Goal: Task Accomplishment & Management: Complete application form

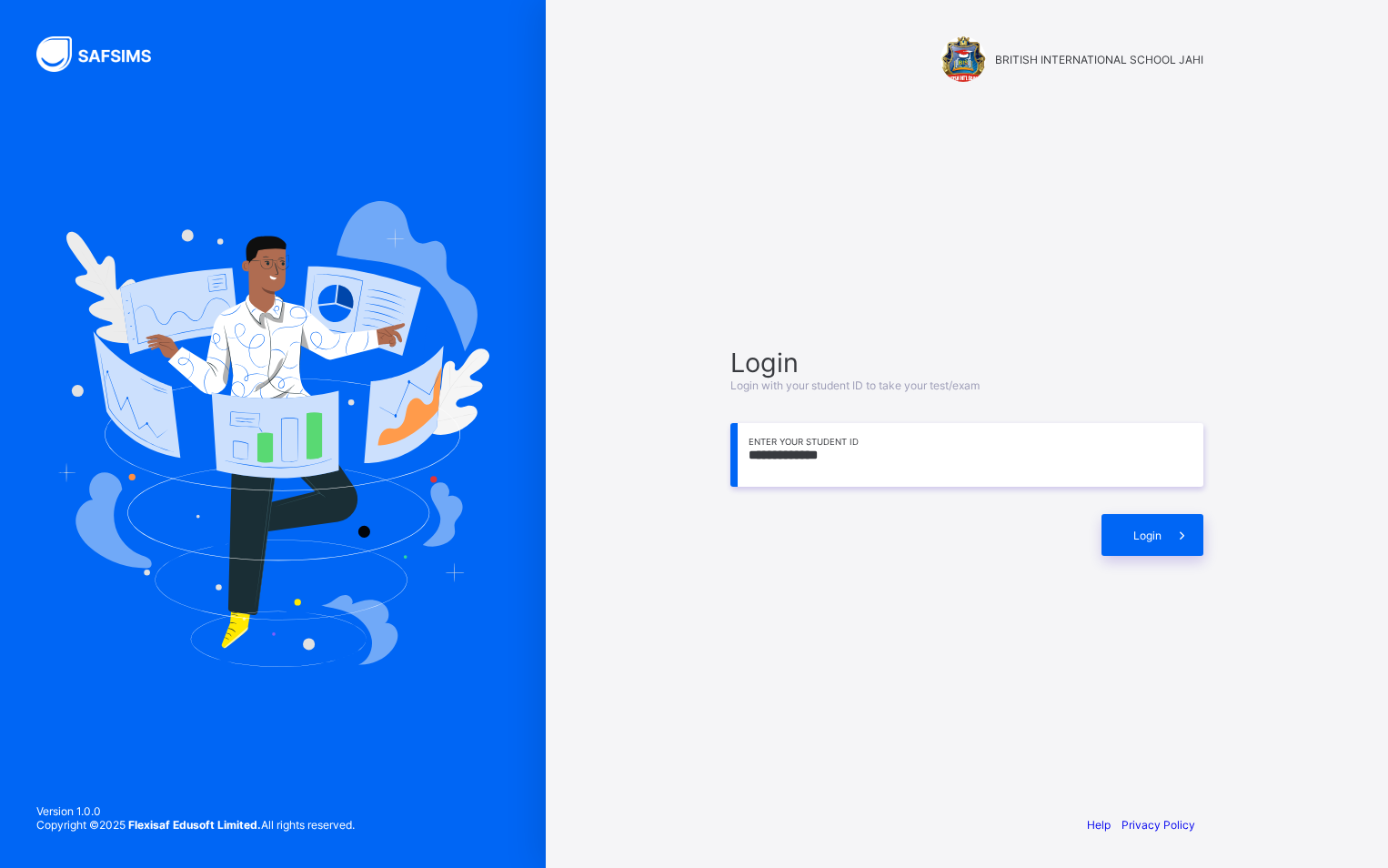
click at [1080, 718] on div "**********" at bounding box center [966, 451] width 509 height 624
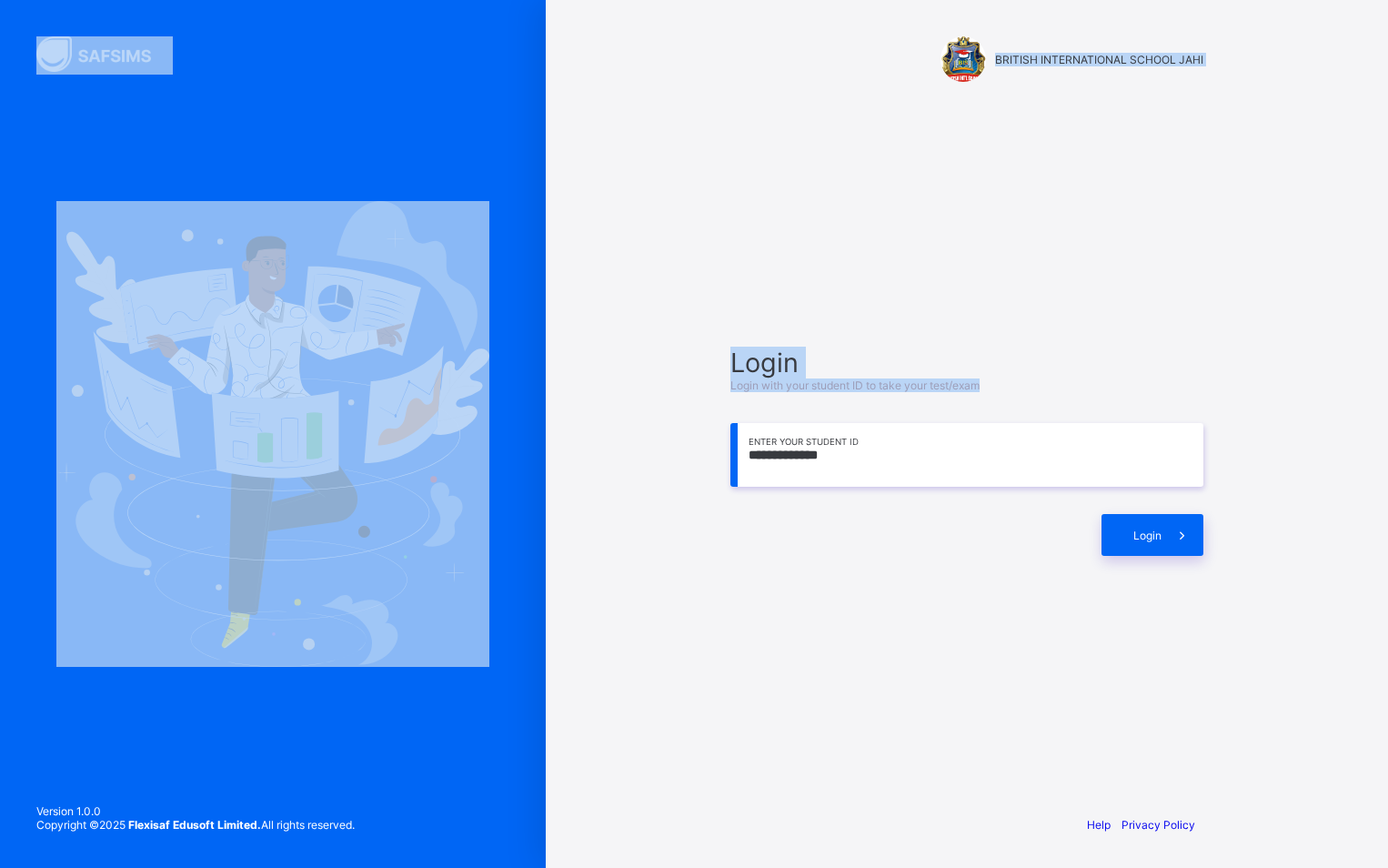
drag, startPoint x: 1, startPoint y: 556, endPoint x: 622, endPoint y: 473, distance: 626.5
click at [622, 473] on div "**********" at bounding box center [694, 434] width 1388 height 868
drag, startPoint x: 622, startPoint y: 473, endPoint x: 634, endPoint y: 467, distance: 13.4
click at [634, 467] on div "**********" at bounding box center [967, 434] width 842 height 868
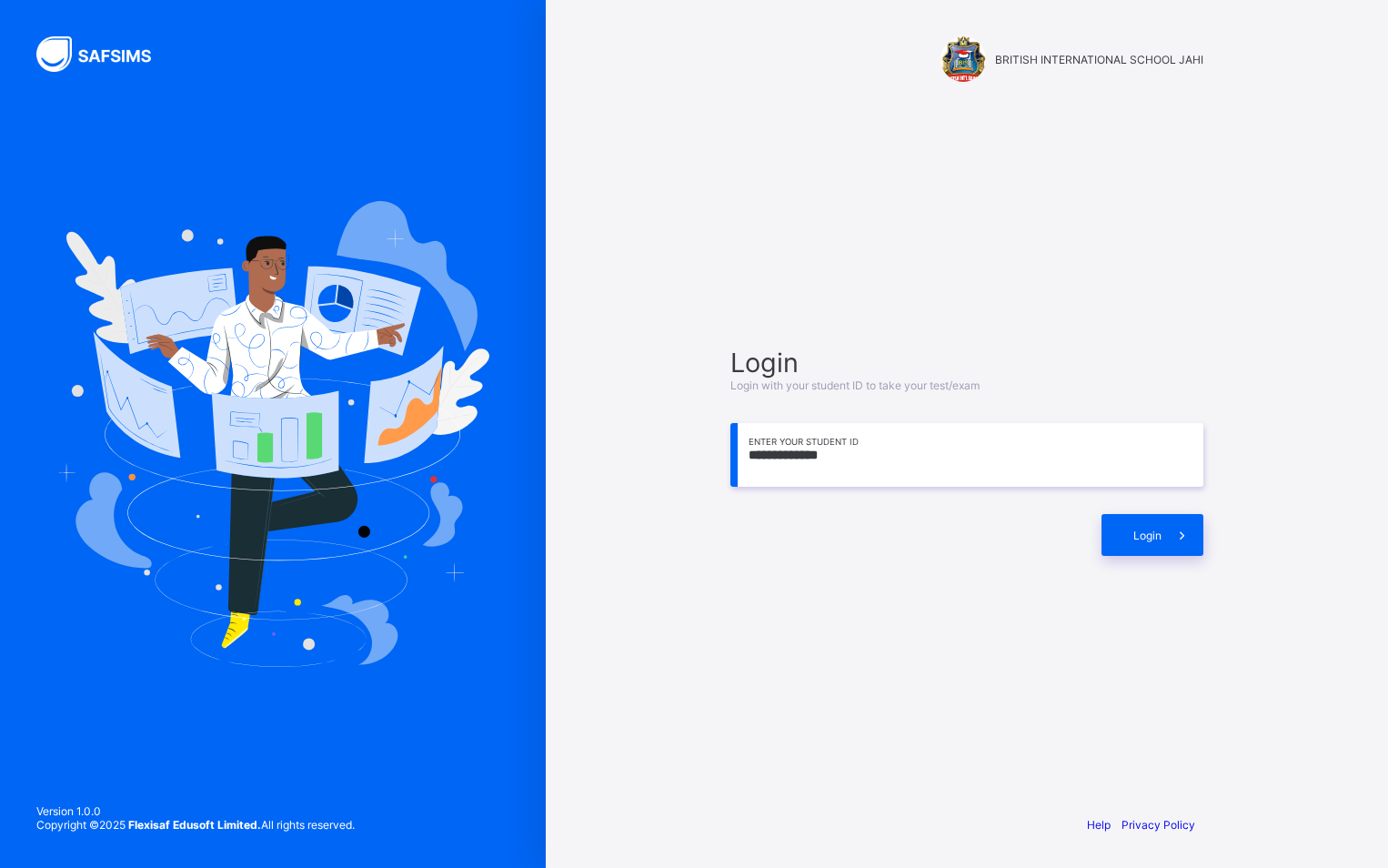
click at [575, 555] on div "**********" at bounding box center [967, 434] width 842 height 868
click at [456, 567] on img at bounding box center [273, 434] width 433 height 466
click at [456, 568] on img at bounding box center [273, 434] width 433 height 466
click at [451, 570] on img at bounding box center [273, 434] width 433 height 466
click at [1066, 541] on div at bounding box center [911, 534] width 362 height 42
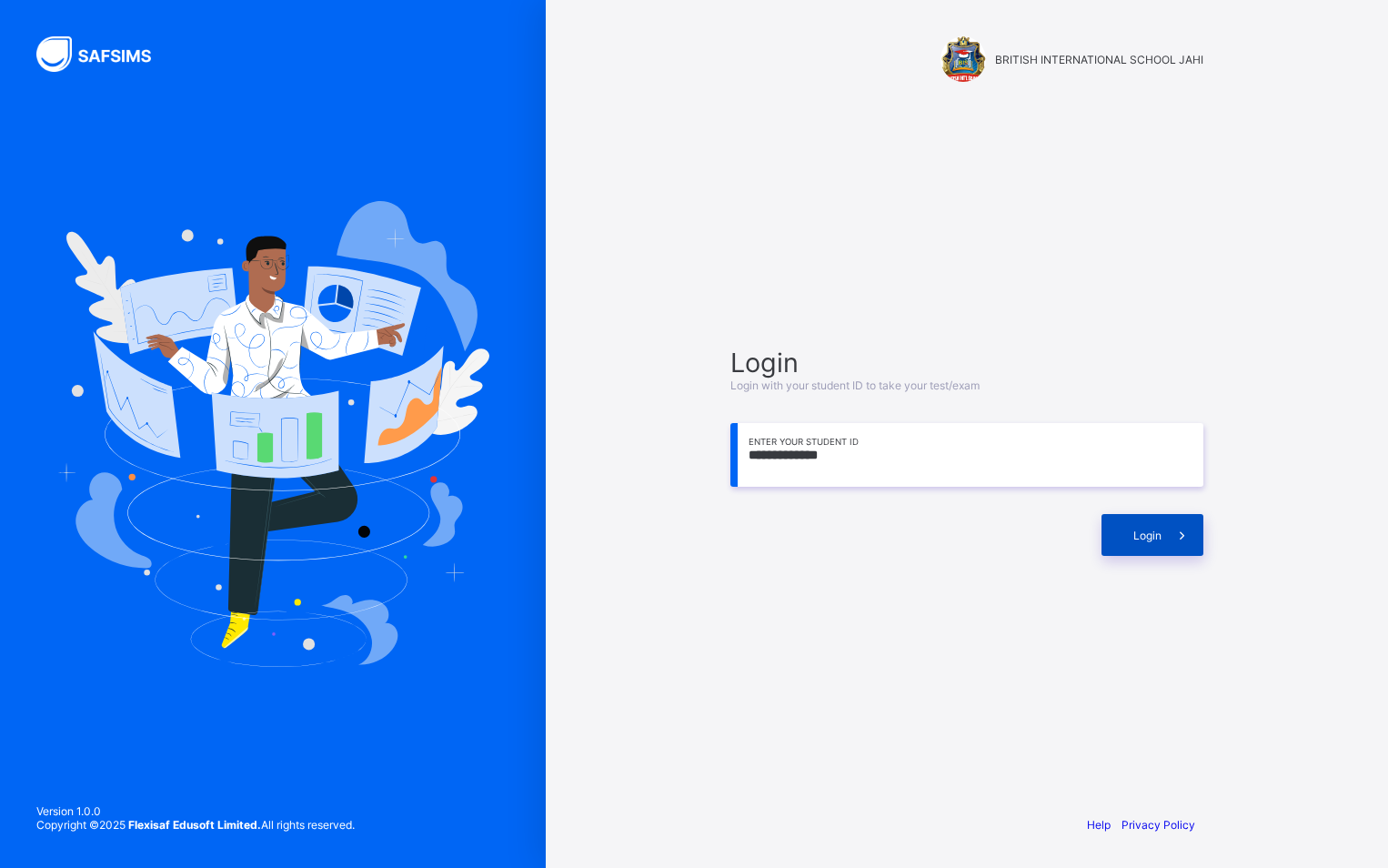
click at [1188, 520] on span at bounding box center [1181, 534] width 42 height 42
click at [1315, 509] on div "**********" at bounding box center [967, 434] width 842 height 868
click at [1304, 514] on div "**********" at bounding box center [967, 434] width 842 height 868
click at [1297, 514] on div "**********" at bounding box center [967, 434] width 842 height 868
click at [1295, 514] on div "**********" at bounding box center [967, 434] width 842 height 868
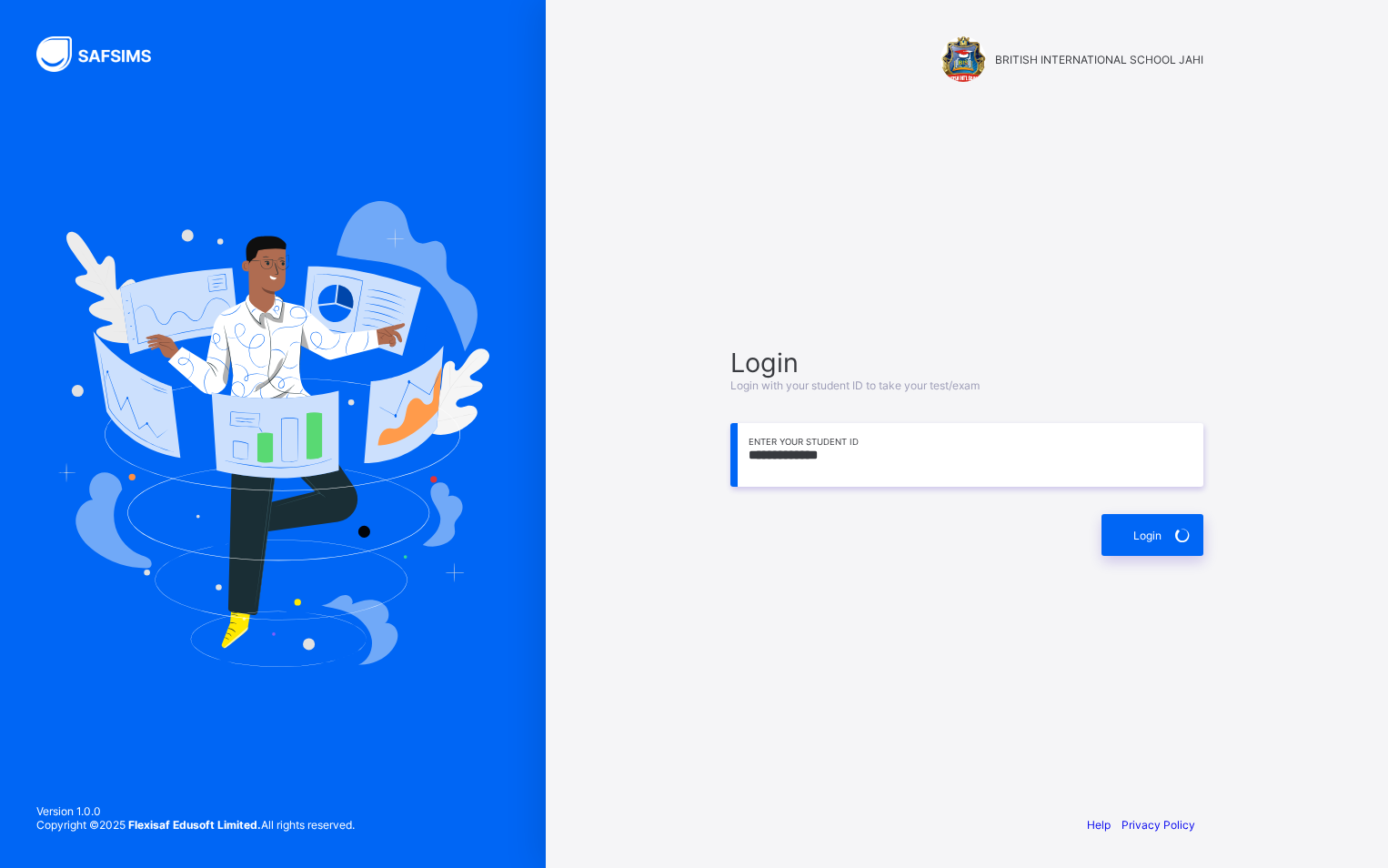
click at [838, 456] on input "**********" at bounding box center [967, 455] width 473 height 63
type input "**********"
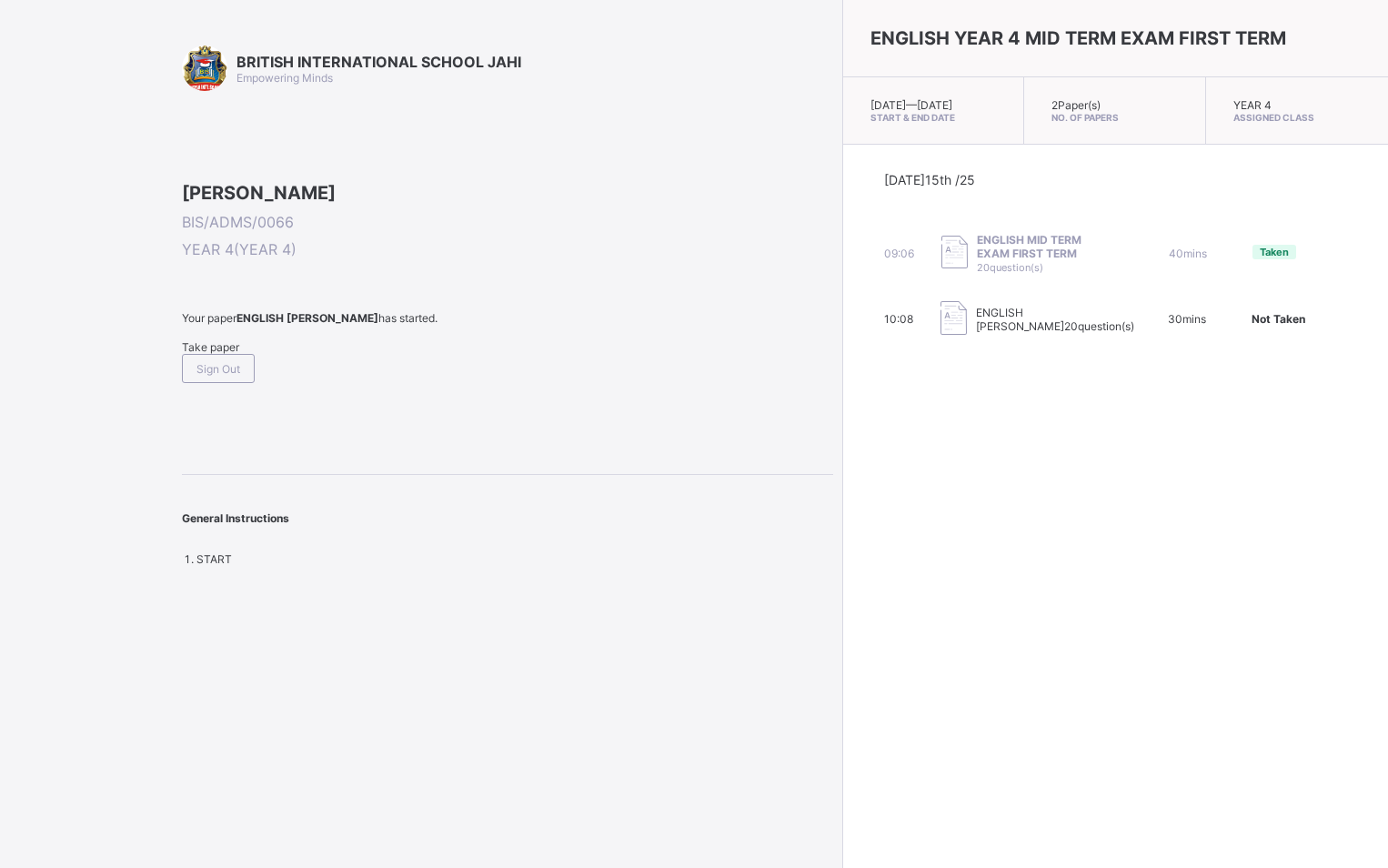
click at [842, 457] on div "ENGLISH YEAR 4 MID TERM EXAM FIRST TERM Tue, Oct 14th 2025 — Wed, Oct 15th 2025…" at bounding box center [1114, 434] width 546 height 868
click at [240, 376] on span "Sign Out" at bounding box center [218, 368] width 44 height 14
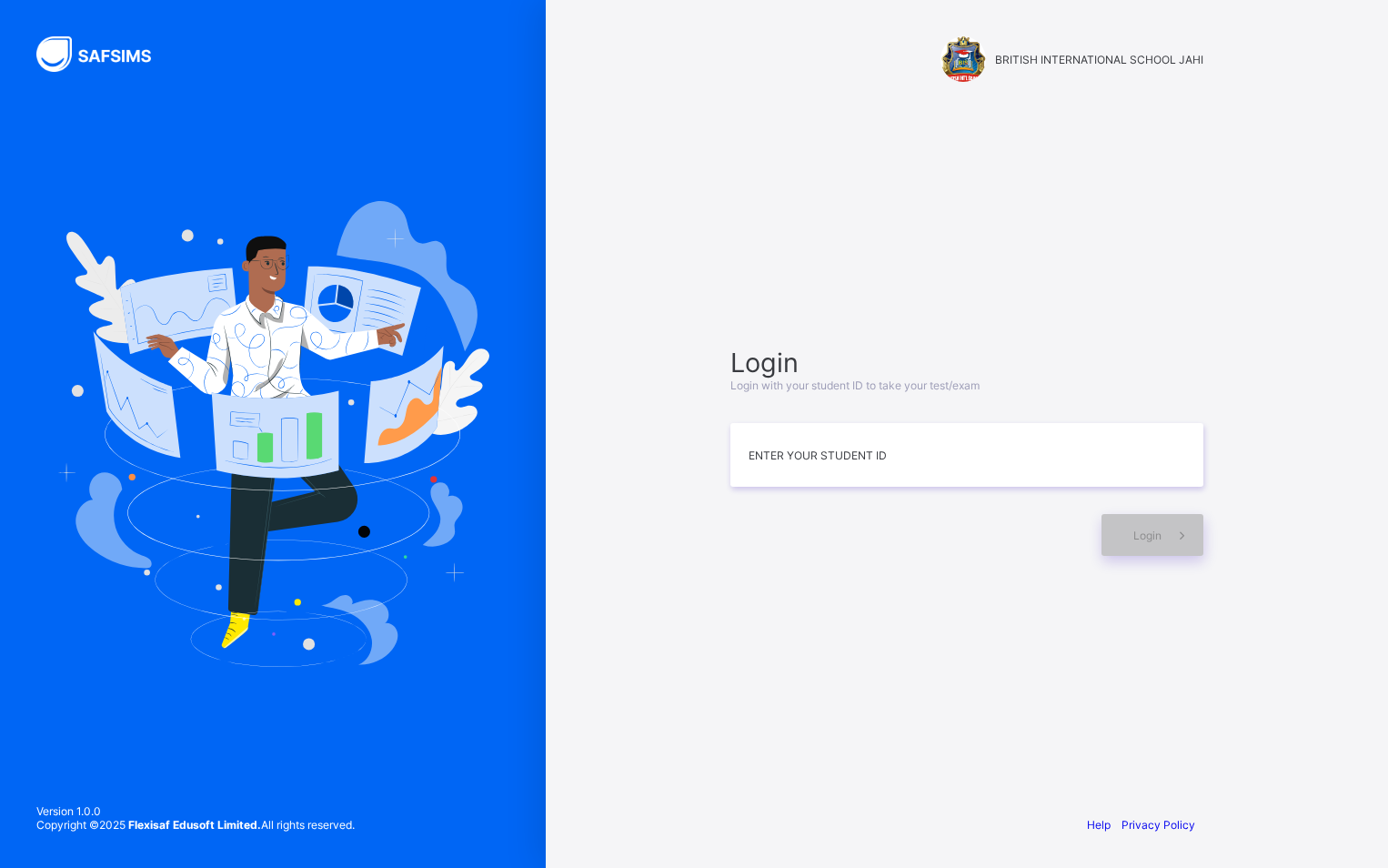
click at [874, 689] on div "Login Login with your student ID to take your test/exam Enter your Student ID L…" at bounding box center [966, 451] width 509 height 624
click at [729, 650] on div "Login Login with your student ID to take your test/exam Enter your Student ID L…" at bounding box center [966, 451] width 509 height 624
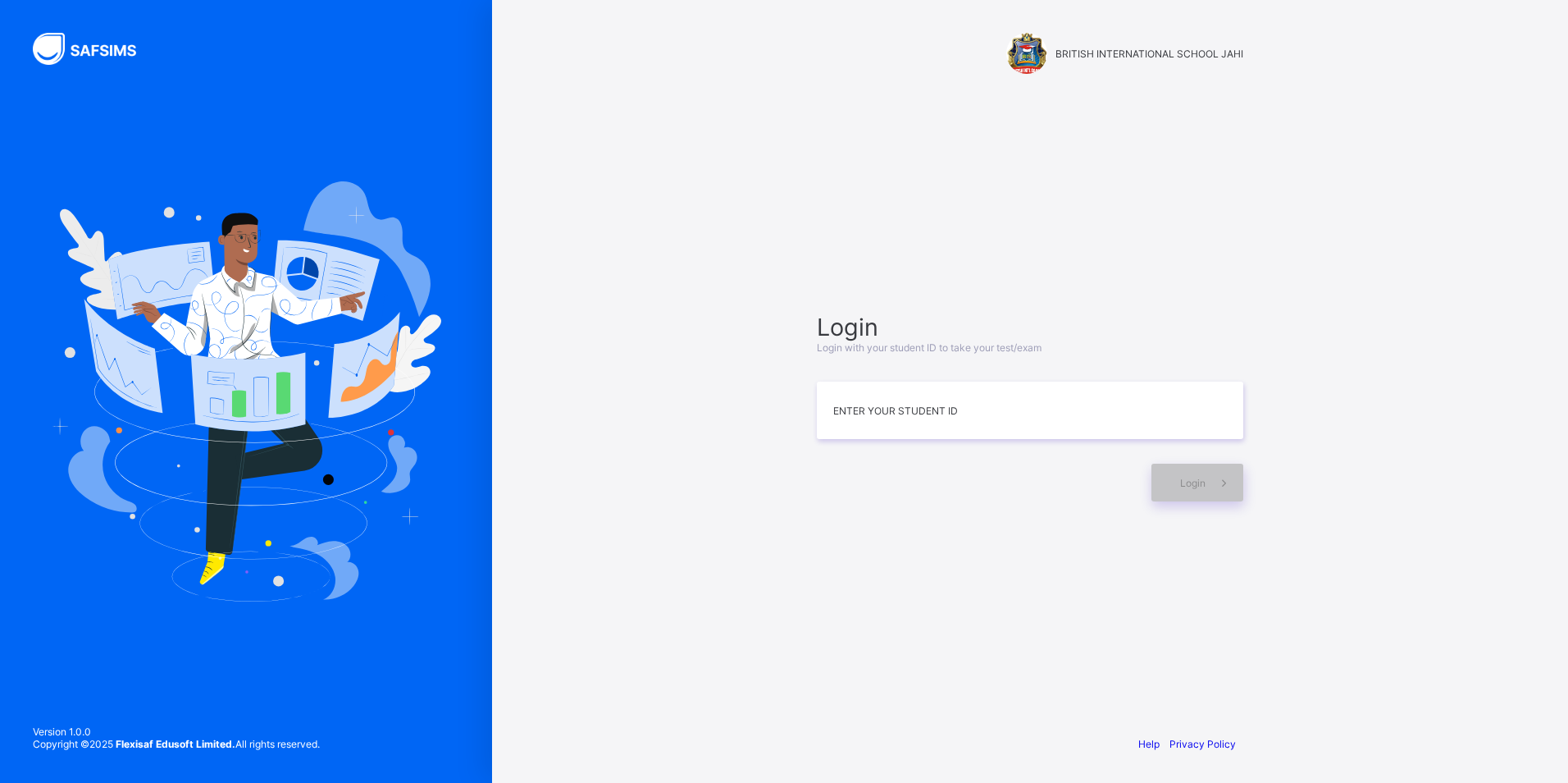
click at [773, 257] on div "BRITISH INTERNATIONAL SCHOOL JAHI Login Login with your student ID to take your…" at bounding box center [1030, 391] width 1076 height 783
click at [0, 202] on html "BRITISH INTERNATIONAL SCHOOL JAHI Login Login with your student ID to take your…" at bounding box center [784, 391] width 1568 height 783
drag, startPoint x: 41, startPoint y: 220, endPoint x: 98, endPoint y: 236, distance: 59.2
click at [64, 227] on div at bounding box center [246, 391] width 492 height 783
click at [168, 377] on img at bounding box center [246, 391] width 390 height 420
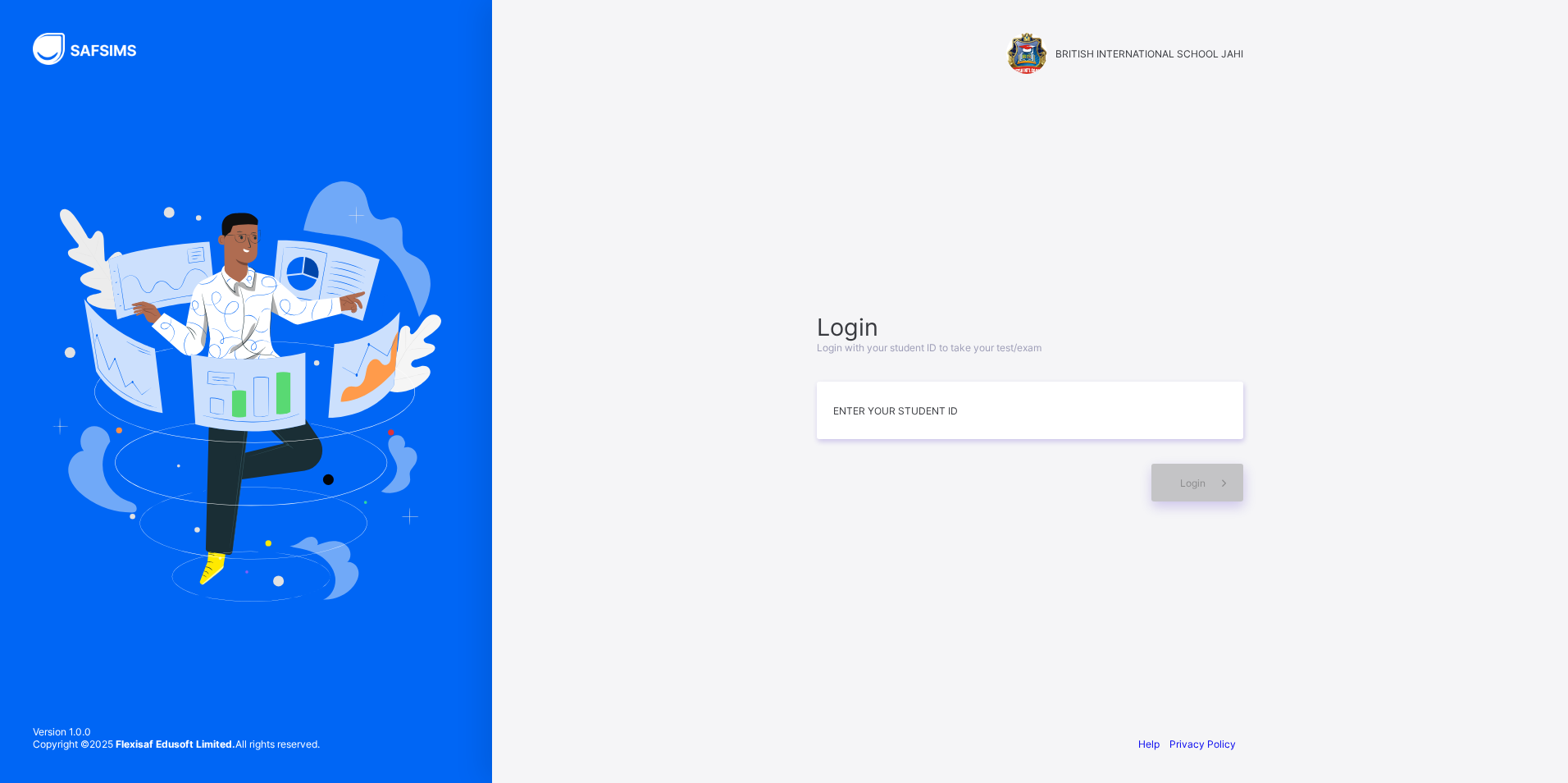
click at [168, 377] on img at bounding box center [246, 391] width 390 height 420
drag, startPoint x: 476, startPoint y: 394, endPoint x: 503, endPoint y: 659, distance: 266.4
click at [503, 659] on div "BRITISH INTERNATIONAL SCHOOL JAHI Login Login with your student ID to take your…" at bounding box center [784, 391] width 1568 height 783
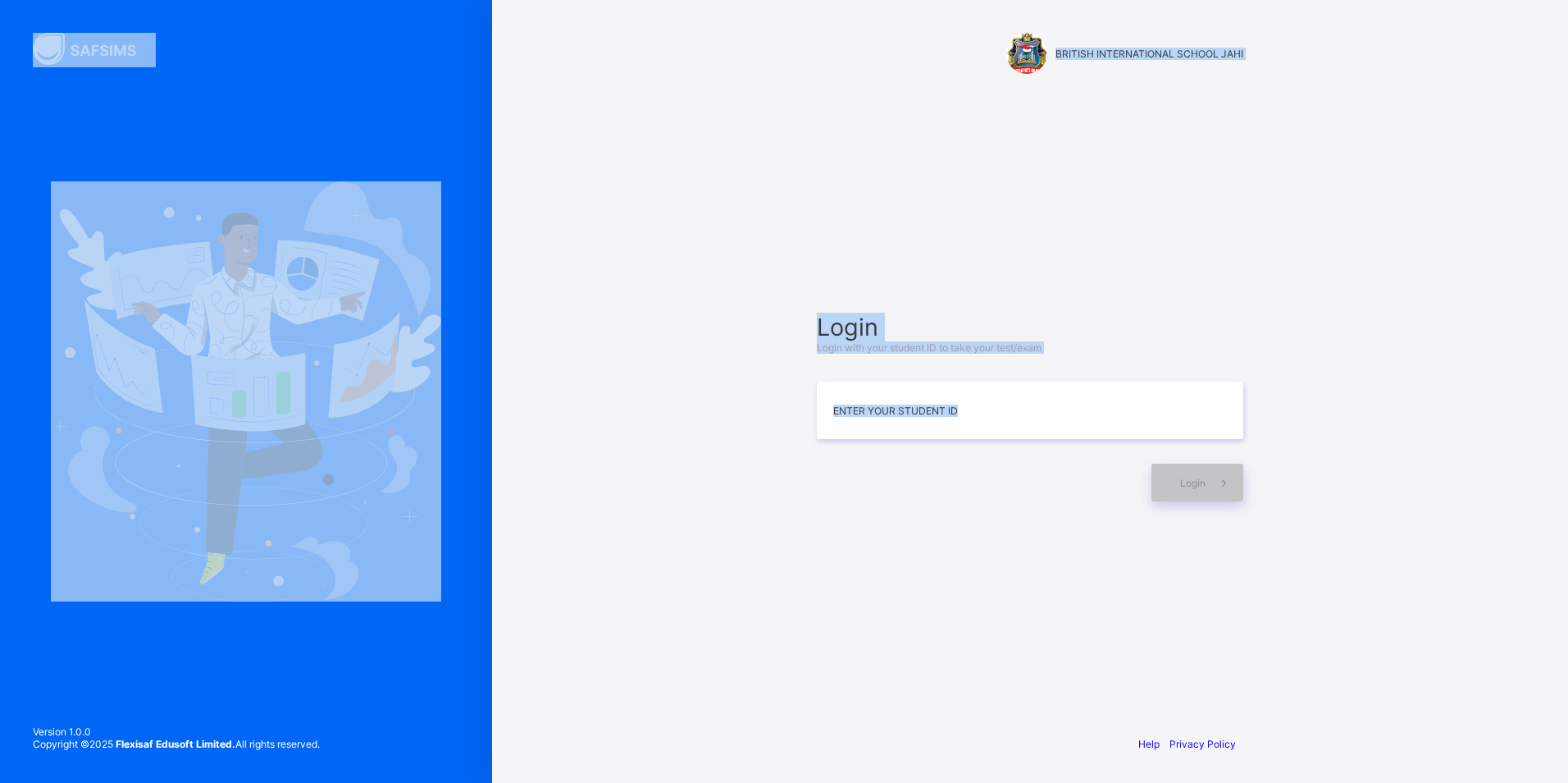
drag, startPoint x: 503, startPoint y: 659, endPoint x: 513, endPoint y: 654, distance: 11.2
click at [513, 654] on div "BRITISH INTERNATIONAL SCHOOL JAHI Login Login with your student ID to take your…" at bounding box center [1030, 391] width 1076 height 783
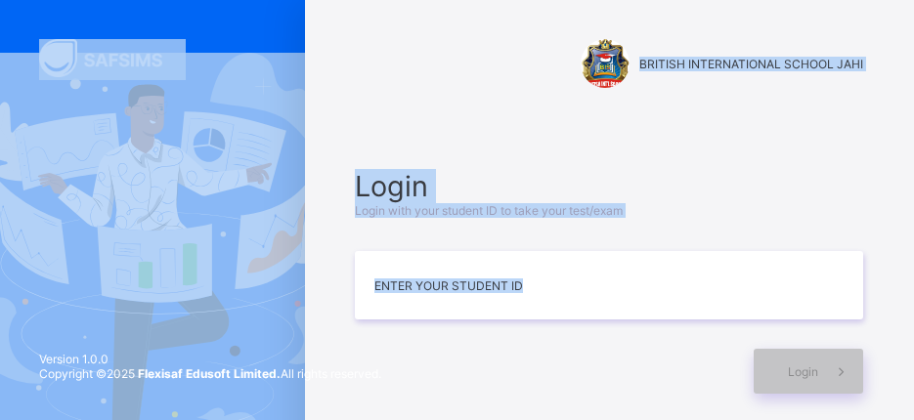
click at [258, 91] on img at bounding box center [152, 263] width 391 height 420
click at [264, 91] on img at bounding box center [152, 263] width 391 height 420
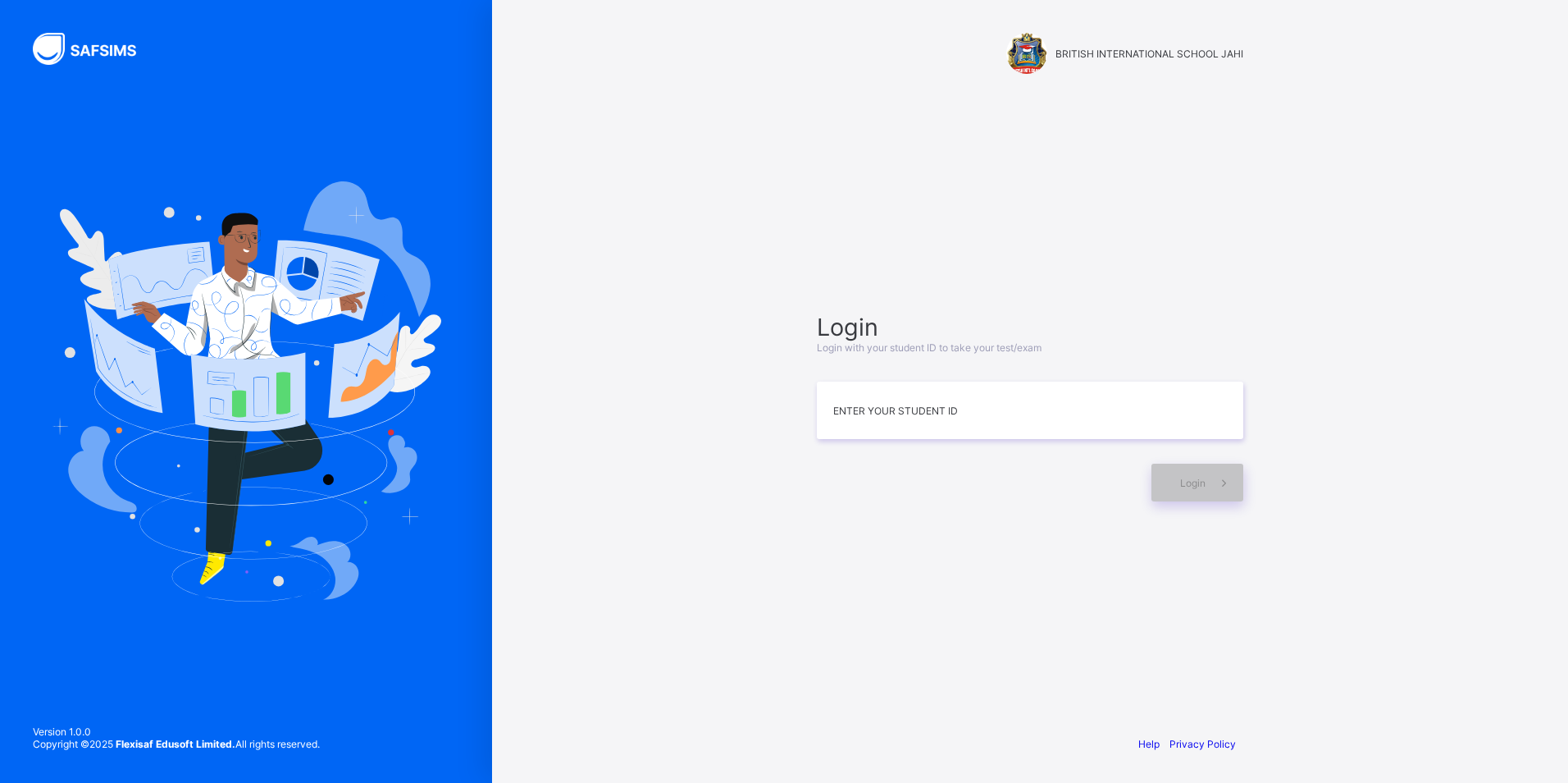
click at [819, 765] on div "Help Privacy Policy" at bounding box center [1029, 744] width 459 height 78
click at [878, 416] on input at bounding box center [1030, 410] width 426 height 57
type input "*"
type input "**********"
click at [1200, 478] on span "Login" at bounding box center [1193, 483] width 25 height 13
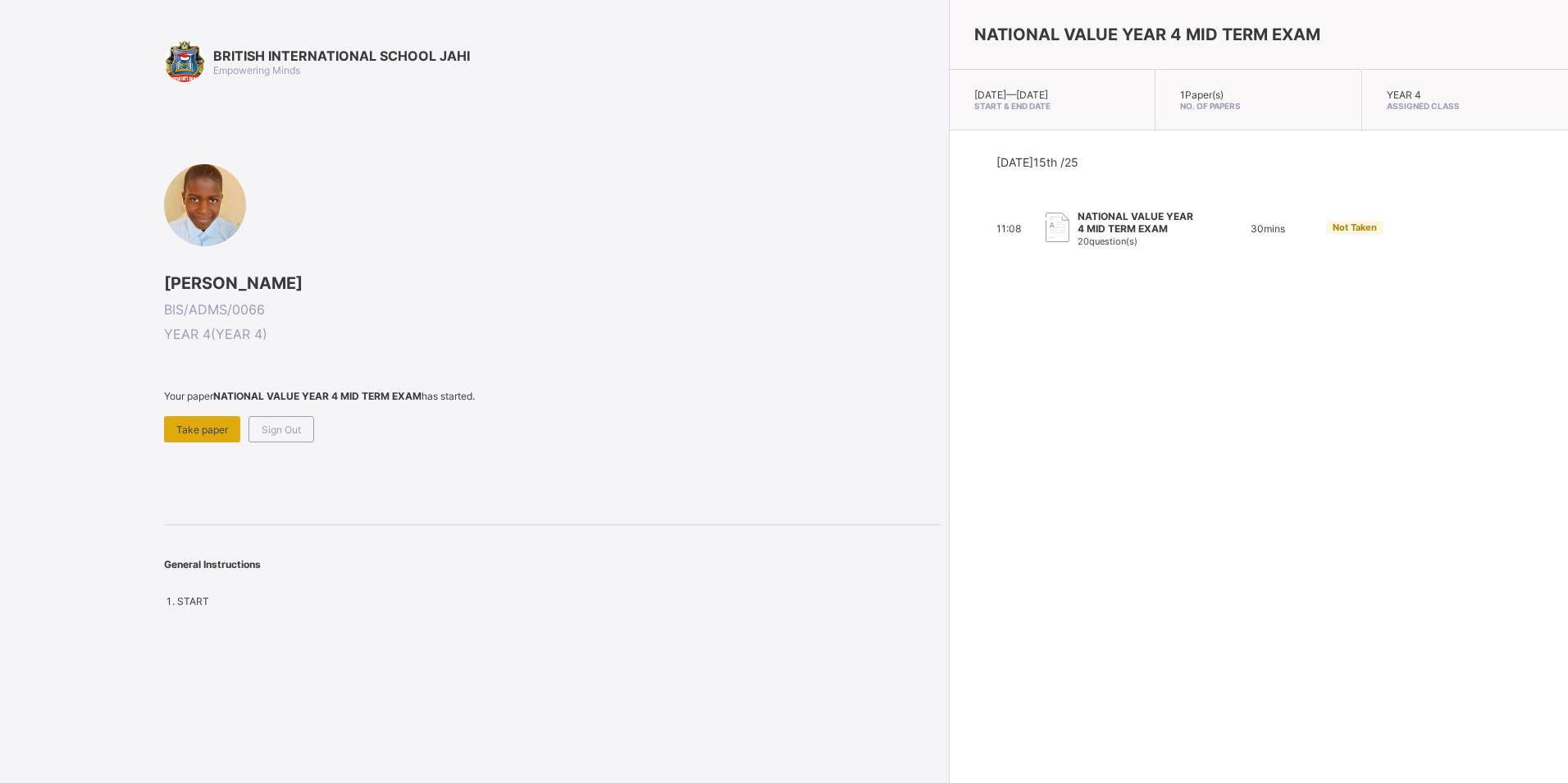
click at [180, 418] on div "Take paper" at bounding box center [202, 429] width 76 height 26
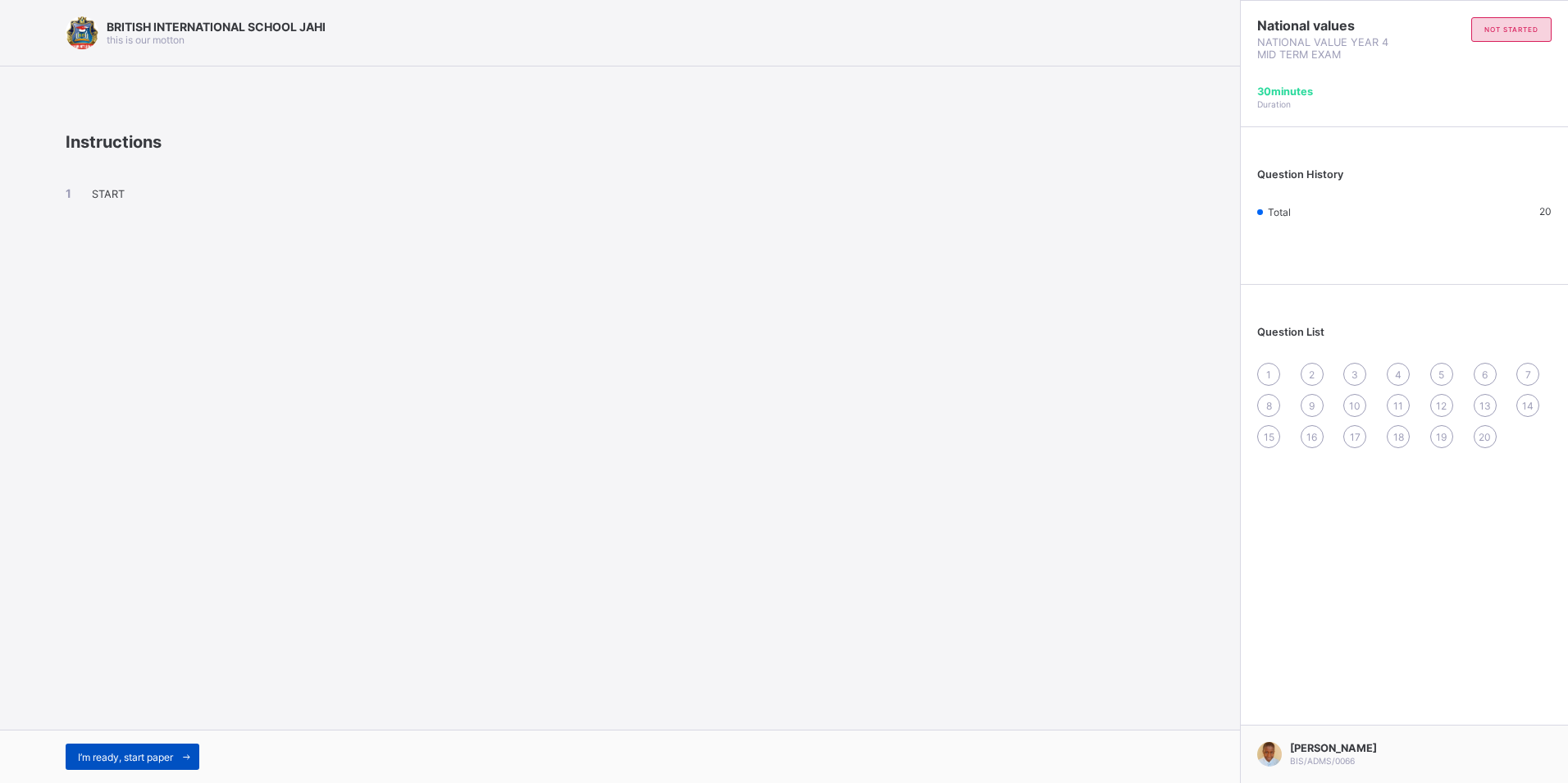
click at [156, 748] on div "I’m ready, start paper" at bounding box center [132, 756] width 133 height 26
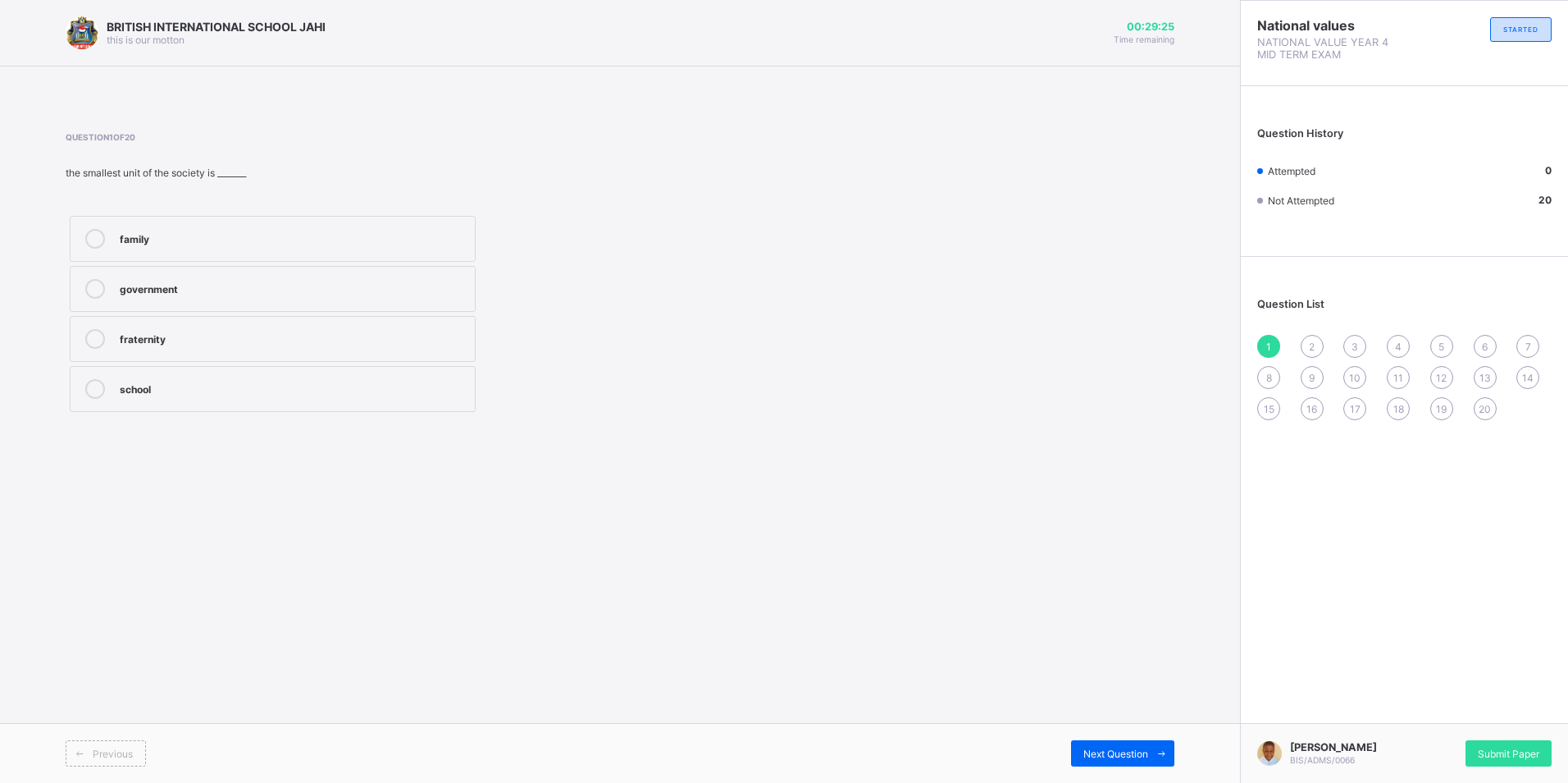
click at [300, 247] on label "family" at bounding box center [273, 238] width 406 height 46
click at [1317, 343] on div "2" at bounding box center [1312, 346] width 23 height 23
click at [248, 236] on div "father and mother" at bounding box center [294, 238] width 347 height 17
click at [1352, 341] on span "3" at bounding box center [1355, 347] width 7 height 13
click at [280, 316] on div "father uncles mother children" at bounding box center [273, 313] width 414 height 204
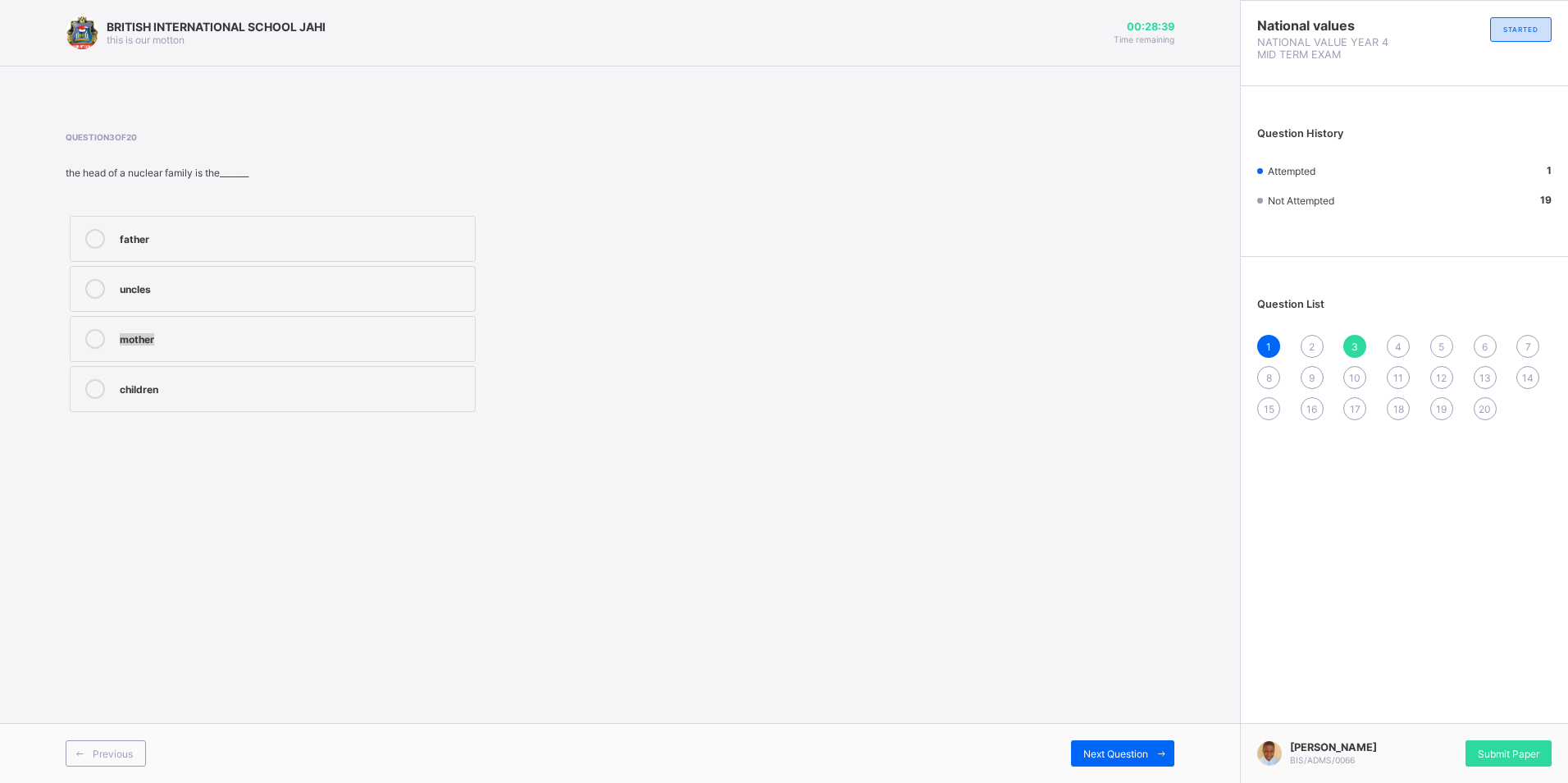
click at [282, 327] on label "mother" at bounding box center [273, 338] width 406 height 46
click at [1389, 348] on div "4" at bounding box center [1398, 346] width 23 height 23
click at [1310, 342] on span "2" at bounding box center [1311, 347] width 6 height 13
click at [169, 234] on div "father and mother" at bounding box center [294, 238] width 347 height 17
click at [1399, 341] on span "4" at bounding box center [1399, 347] width 7 height 13
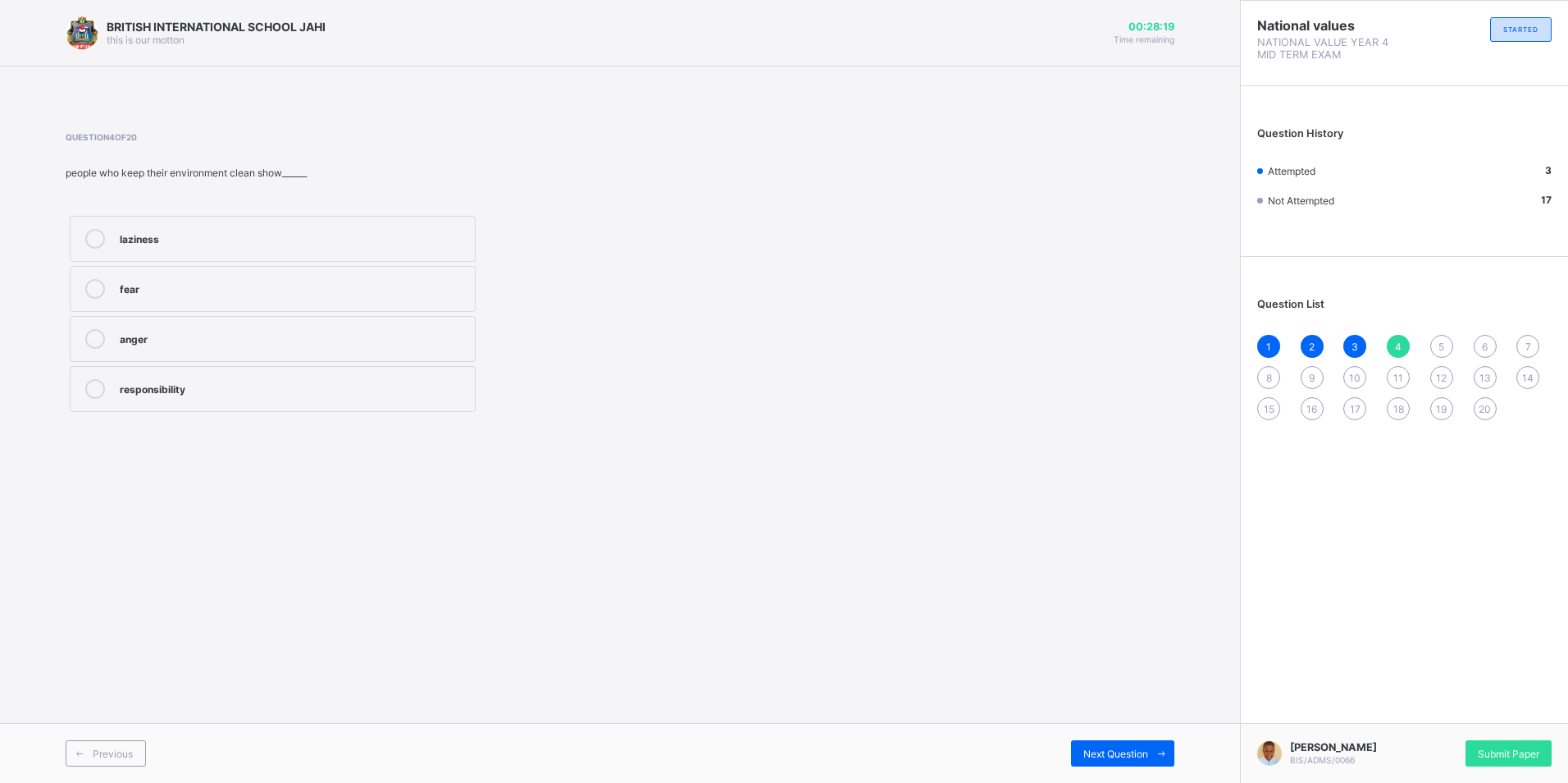
drag, startPoint x: 375, startPoint y: 385, endPoint x: 1016, endPoint y: 446, distance: 643.9
click at [378, 385] on div "responsibility" at bounding box center [294, 388] width 347 height 17
click at [1448, 349] on div "5" at bounding box center [1441, 346] width 23 height 23
click at [1404, 342] on div "4" at bounding box center [1398, 346] width 23 height 23
click at [386, 399] on label "responsibility" at bounding box center [273, 389] width 406 height 46
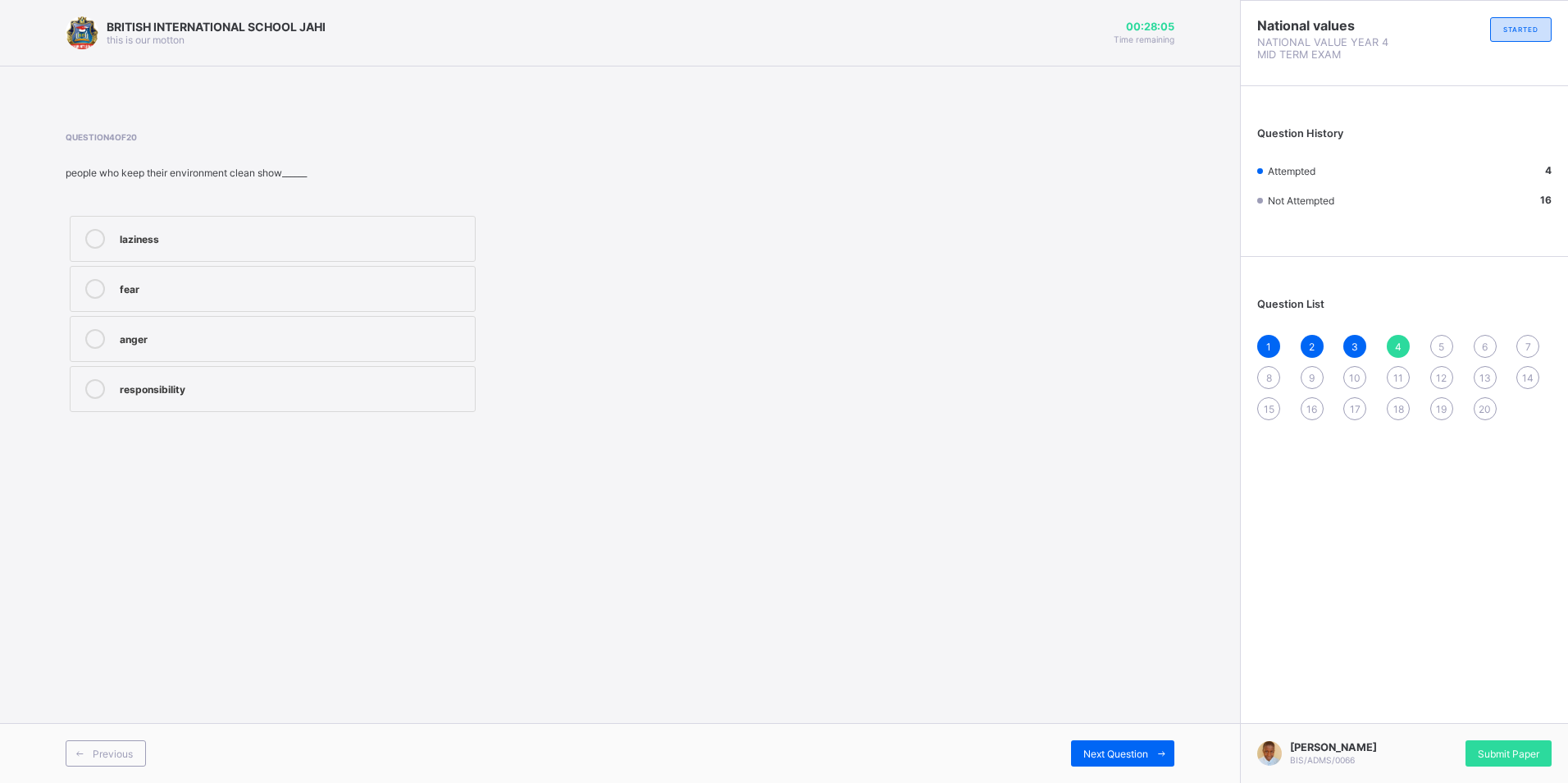
click at [1433, 337] on div "1 2 3 4 5 6 7 8 9 10 11 12 13 14 15 16 17 18 19 20" at bounding box center [1404, 378] width 294 height 86
click at [1444, 358] on div "1 2 3 4 5 6 7 8 9 10 11 12 13 14 15 16 17 18 19 20" at bounding box center [1404, 378] width 294 height 86
click at [1447, 342] on div "5" at bounding box center [1441, 346] width 23 height 23
click at [461, 331] on div "love and unity" at bounding box center [294, 337] width 347 height 17
click at [1481, 348] on div "6" at bounding box center [1485, 346] width 23 height 23
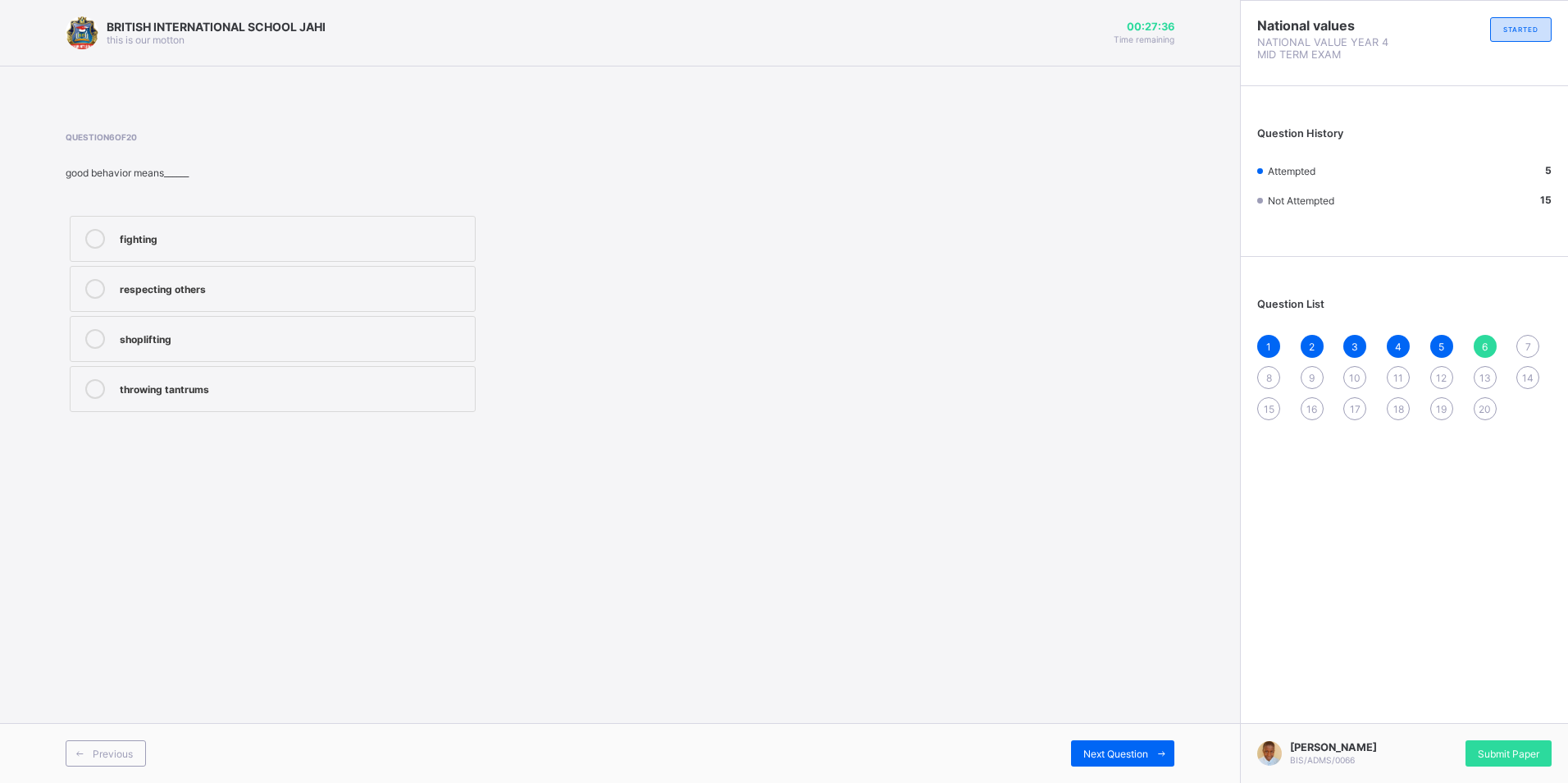
click at [326, 261] on label "fighting" at bounding box center [273, 238] width 406 height 46
click at [326, 262] on div "fighting respecting others shoplifting throwing tantrums" at bounding box center [273, 313] width 414 height 204
click at [326, 272] on label "respecting others" at bounding box center [273, 289] width 406 height 46
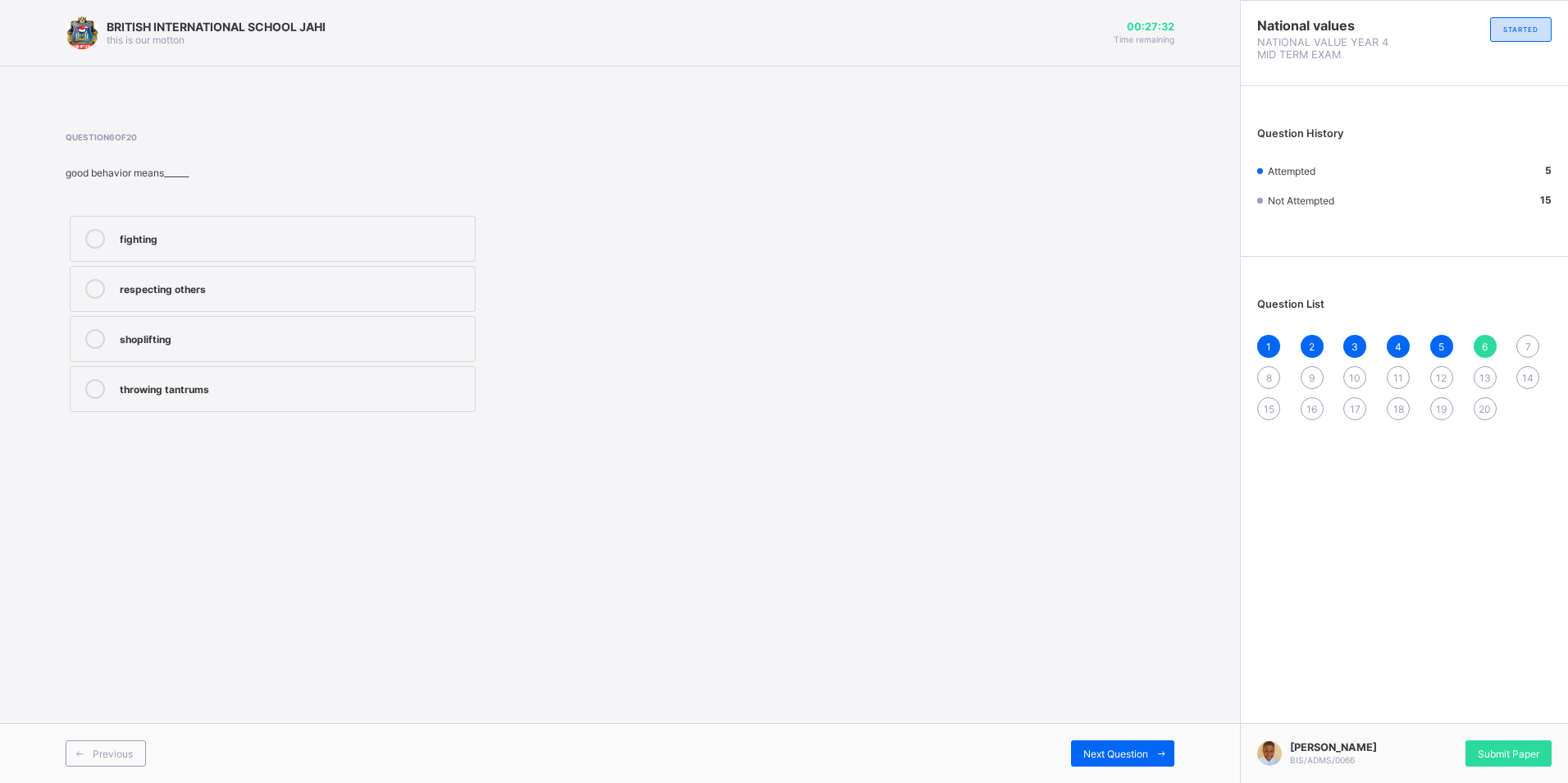
click at [1534, 346] on div "7" at bounding box center [1528, 346] width 23 height 23
click at [1272, 369] on div "8" at bounding box center [1268, 377] width 23 height 23
click at [1532, 346] on div "7" at bounding box center [1528, 346] width 23 height 23
click at [206, 333] on div "Nuclear family" at bounding box center [294, 337] width 347 height 17
click at [1248, 383] on div "Question List 1 2 3 4 5 6 7 8 9 10 11 12 13 14 15 16 17 18 19 20" at bounding box center [1404, 351] width 327 height 171
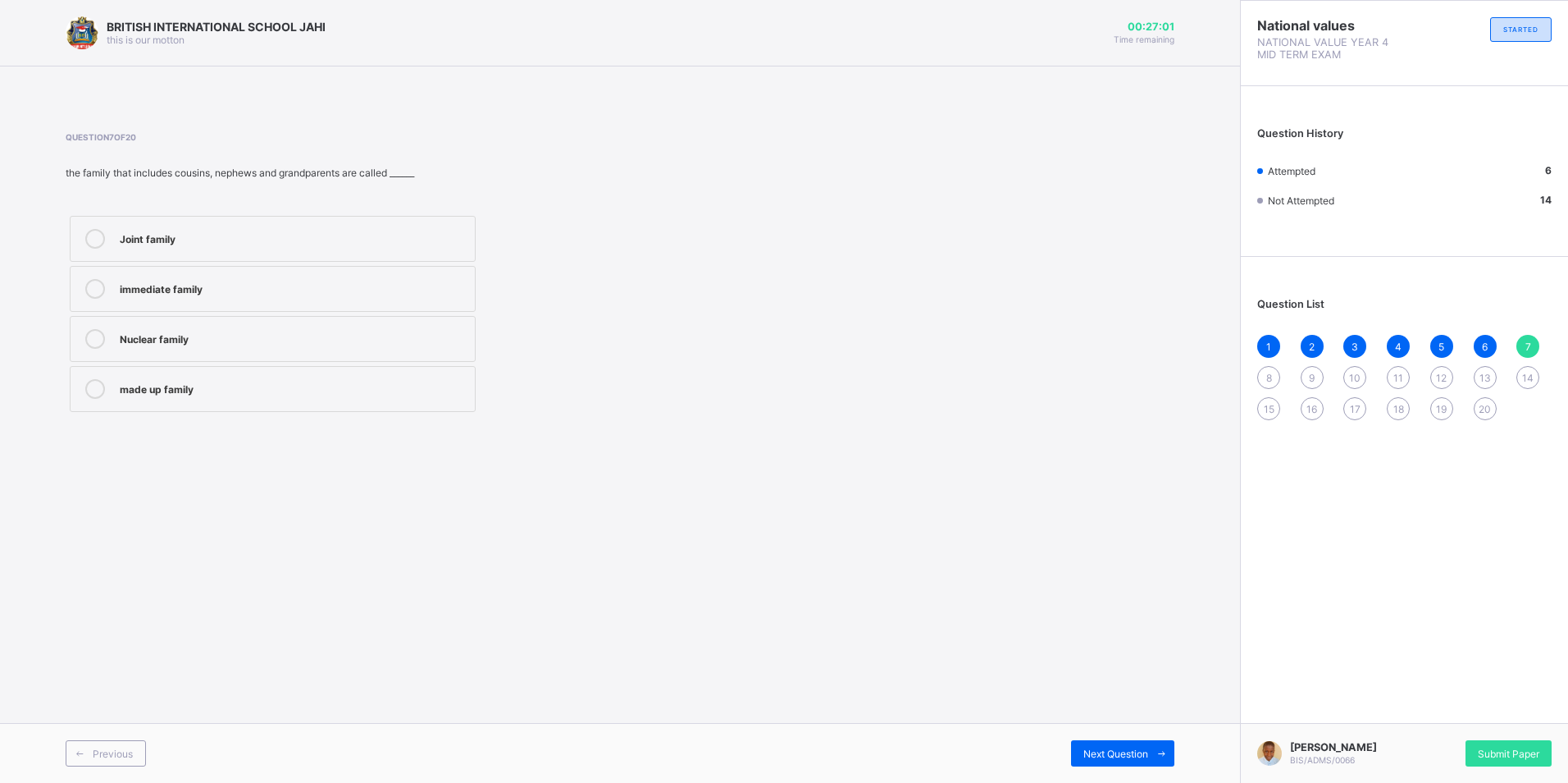
click at [1272, 377] on div "8" at bounding box center [1268, 377] width 23 height 23
click at [1525, 337] on div "7" at bounding box center [1528, 346] width 23 height 23
click at [289, 324] on label "Nuclear family" at bounding box center [273, 338] width 406 height 46
click at [1261, 369] on div "8" at bounding box center [1268, 377] width 23 height 23
click at [251, 365] on div "intuitive family joint family extended family nuclear family" at bounding box center [273, 313] width 414 height 204
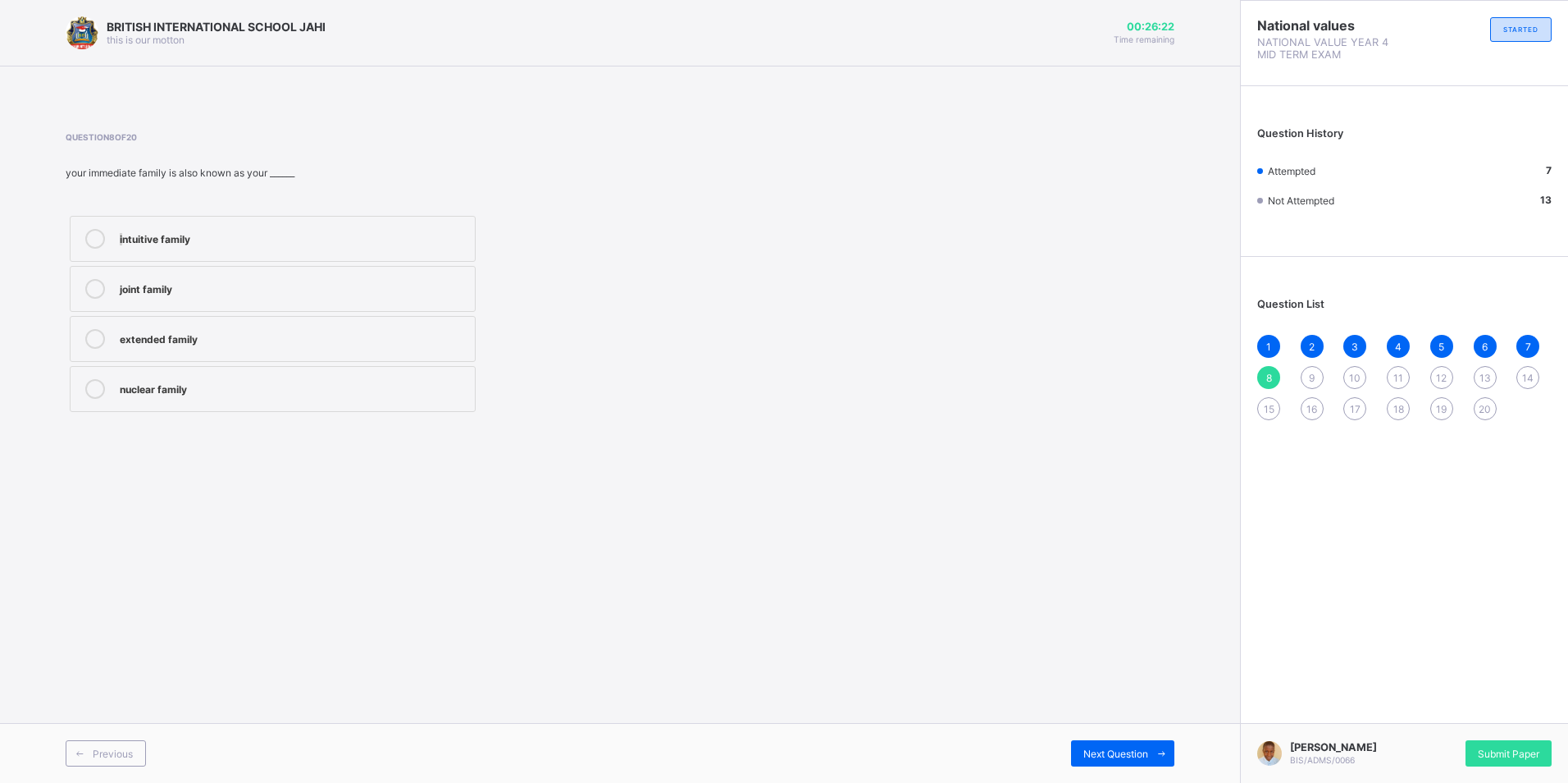
drag, startPoint x: 41, startPoint y: 202, endPoint x: 122, endPoint y: 230, distance: 85.7
click at [122, 230] on div "BRITISH INTERNATIONAL SCHOOL JAHI this is our [PERSON_NAME] 00:26:22 Time remai…" at bounding box center [620, 391] width 1240 height 783
click at [156, 341] on div "extended family" at bounding box center [294, 337] width 347 height 17
click at [1312, 373] on span "9" at bounding box center [1311, 378] width 6 height 13
click at [1262, 373] on div "8" at bounding box center [1268, 377] width 23 height 23
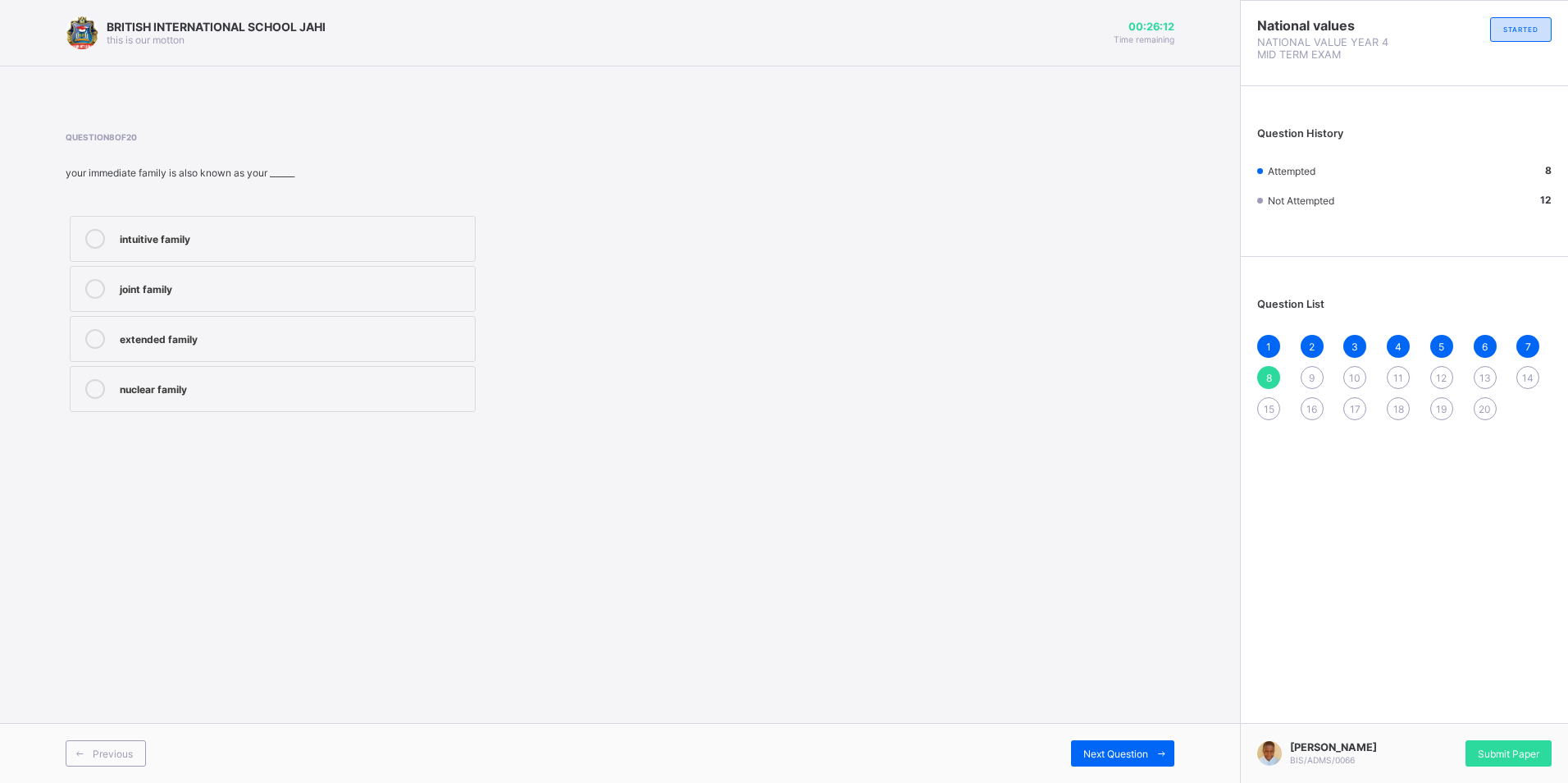
click at [216, 338] on div "extended family" at bounding box center [294, 337] width 347 height 17
drag, startPoint x: 1306, startPoint y: 383, endPoint x: 1322, endPoint y: 367, distance: 22.6
click at [1322, 367] on div "1 2 3 4 5 6 7 8 9 10 11 12 13 14 15 16 17 18 19 20" at bounding box center [1404, 378] width 294 height 86
drag, startPoint x: 1133, startPoint y: 540, endPoint x: 1470, endPoint y: 155, distance: 511.7
click at [1139, 523] on div "BRITISH INTERNATIONAL SCHOOL JAHI this is our [PERSON_NAME] 00:26:08 Time remai…" at bounding box center [620, 391] width 1240 height 783
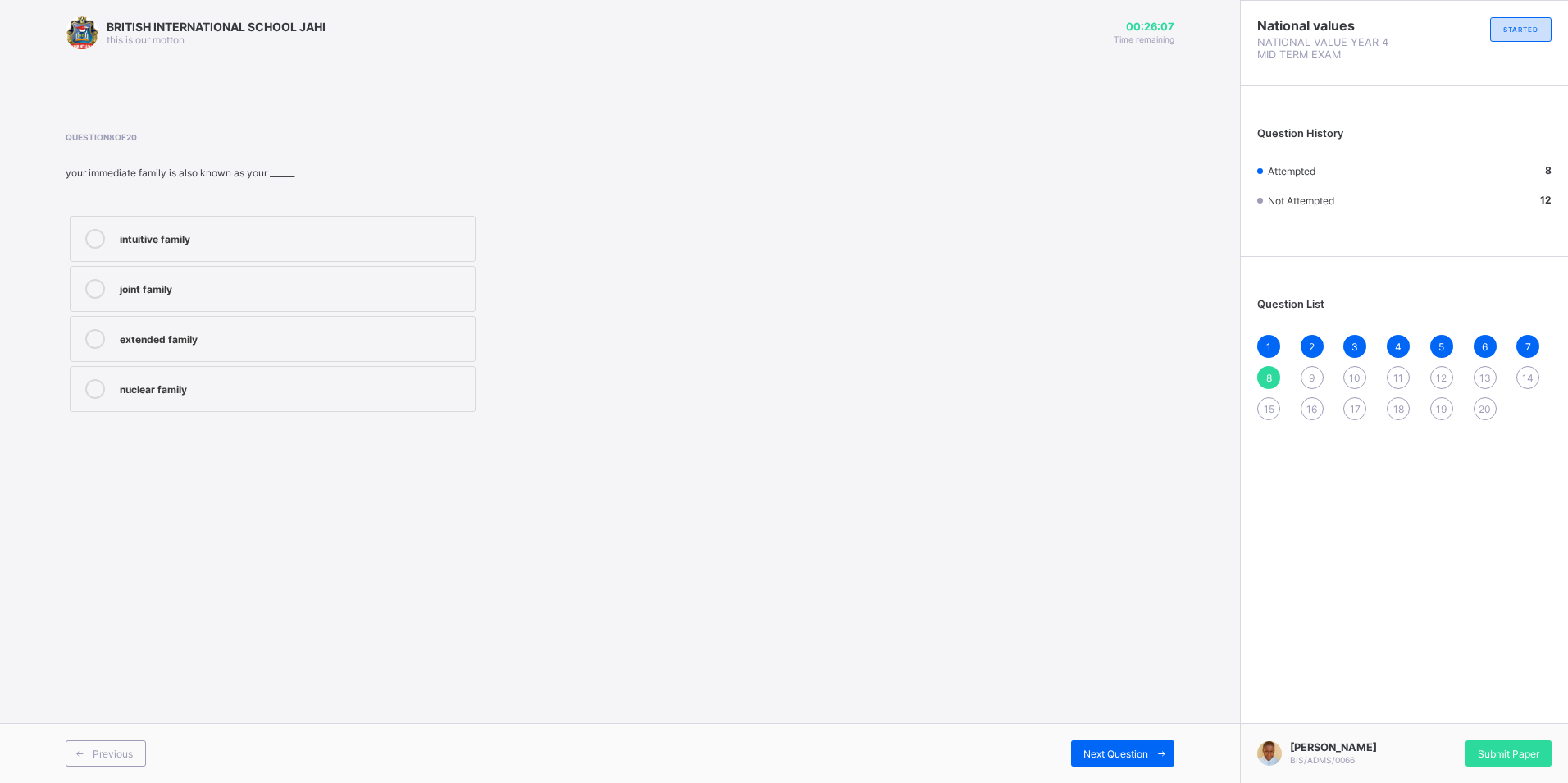
click at [1316, 381] on div "9" at bounding box center [1312, 377] width 23 height 23
drag, startPoint x: 110, startPoint y: 324, endPoint x: 108, endPoint y: 338, distance: 14.1
click at [110, 327] on label "true" at bounding box center [273, 338] width 406 height 46
click at [1351, 374] on span "10" at bounding box center [1355, 378] width 12 height 13
drag, startPoint x: 224, startPoint y: 368, endPoint x: 230, endPoint y: 385, distance: 18.0
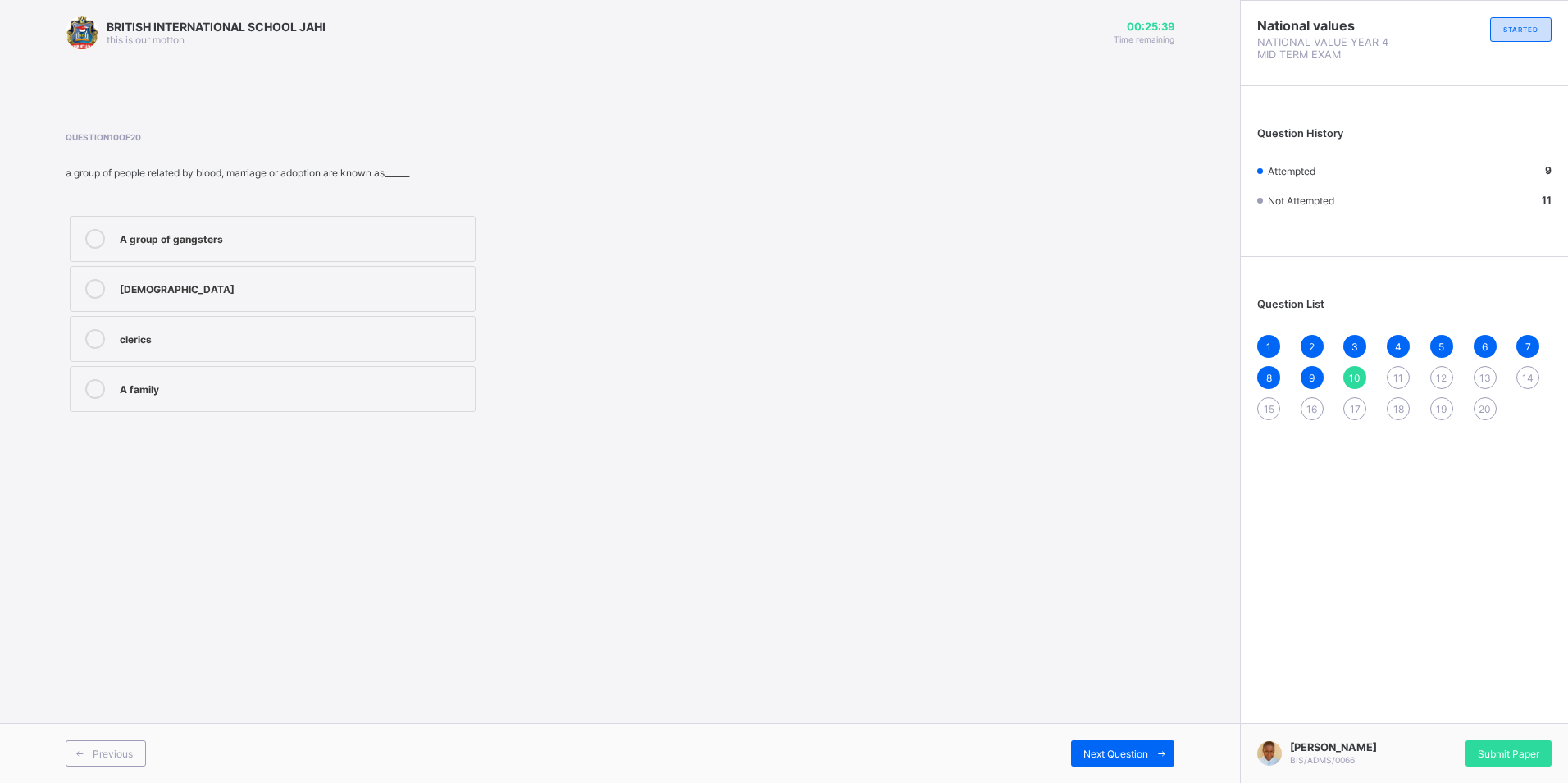
click at [230, 385] on label "A family" at bounding box center [273, 389] width 406 height 46
drag, startPoint x: 122, startPoint y: 180, endPoint x: 578, endPoint y: 357, distance: 489.1
click at [578, 357] on div "Question 10 of 20 a group of people related by blood, marriage or adoption are …" at bounding box center [410, 274] width 690 height 284
click at [110, 192] on div "Question 10 of 20 a group of people related by blood, marriage or adoption are …" at bounding box center [410, 274] width 690 height 284
click at [1154, 742] on span at bounding box center [1161, 753] width 26 height 26
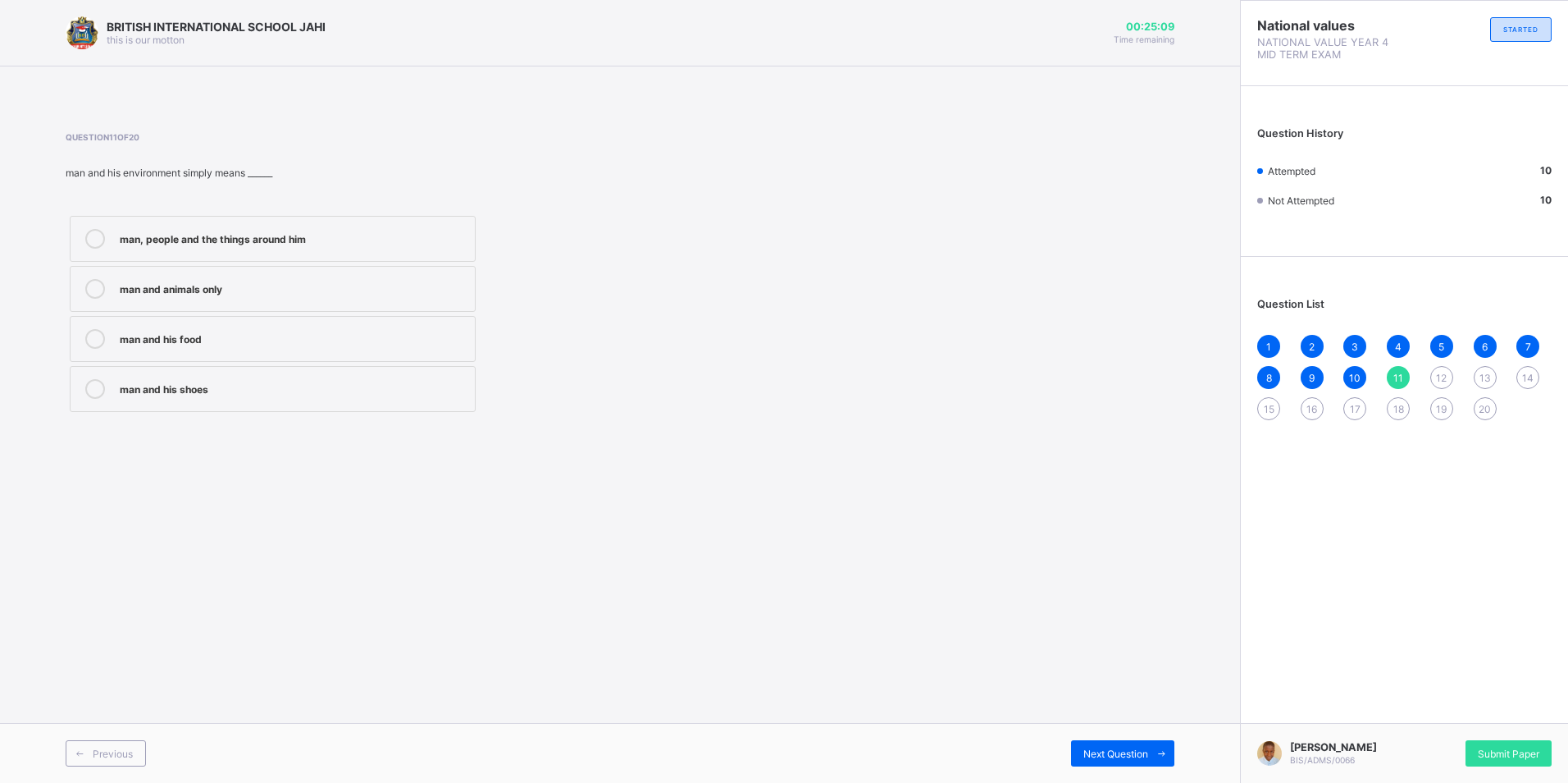
click at [1050, 451] on div "BRITISH INTERNATIONAL SCHOOL JAHI this is our [PERSON_NAME] 00:25:09 Time remai…" at bounding box center [620, 391] width 1240 height 783
click at [277, 246] on div "man, people and the things around him" at bounding box center [294, 238] width 347 height 19
click at [1442, 372] on span "12" at bounding box center [1441, 378] width 11 height 13
click at [164, 290] on div "family tree" at bounding box center [294, 287] width 347 height 17
click at [1480, 377] on span "13" at bounding box center [1486, 378] width 12 height 13
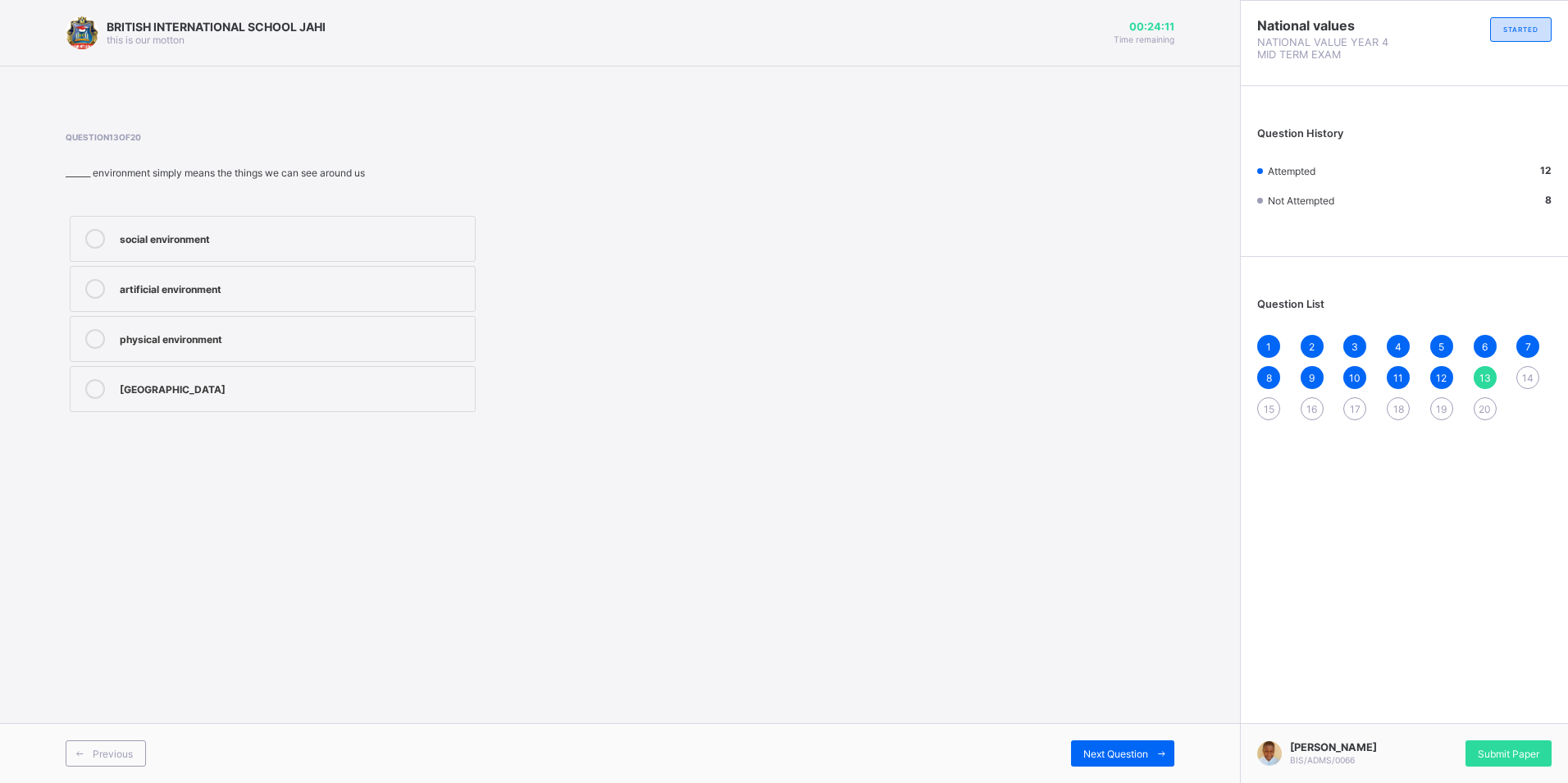
click at [450, 238] on div "social environment" at bounding box center [294, 238] width 347 height 17
click at [1522, 373] on span "14" at bounding box center [1528, 378] width 12 height 13
drag, startPoint x: 281, startPoint y: 246, endPoint x: 703, endPoint y: 400, distance: 449.2
click at [703, 400] on div "interacting with others cutting of trees [MEDICAL_DATA] and war by building hou…" at bounding box center [410, 313] width 690 height 204
click at [733, 406] on div "interacting with others cutting of trees [MEDICAL_DATA] and war by building hou…" at bounding box center [410, 313] width 690 height 204
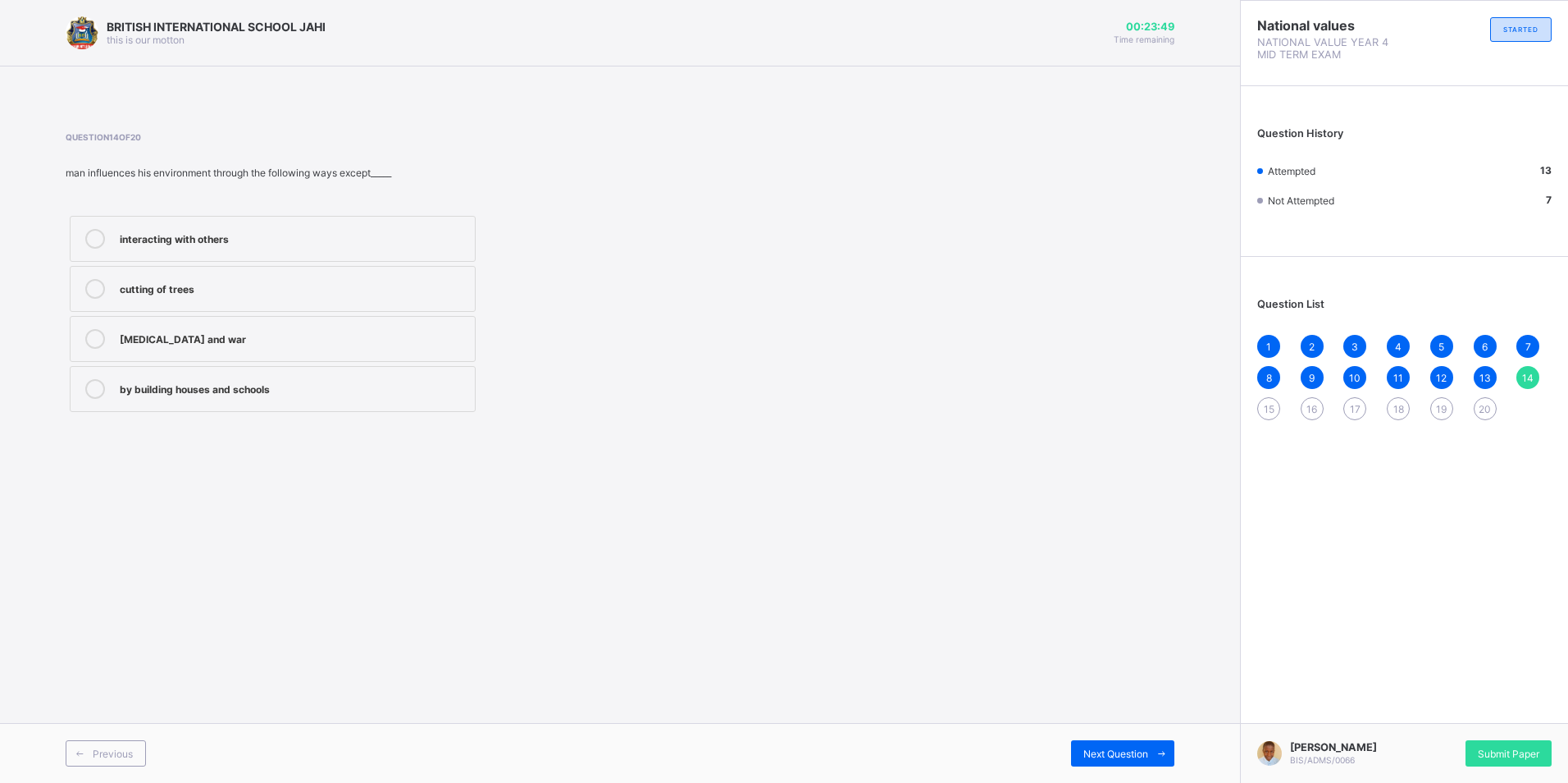
click at [733, 406] on div "interacting with others cutting of trees [MEDICAL_DATA] and war by building hou…" at bounding box center [410, 313] width 690 height 204
drag, startPoint x: 725, startPoint y: 403, endPoint x: 716, endPoint y: 399, distance: 9.8
drag, startPoint x: 716, startPoint y: 399, endPoint x: 707, endPoint y: 384, distance: 17.5
click at [707, 384] on div "interacting with others cutting of trees [MEDICAL_DATA] and war by building hou…" at bounding box center [410, 313] width 690 height 204
drag, startPoint x: 707, startPoint y: 384, endPoint x: 690, endPoint y: 385, distance: 17.0
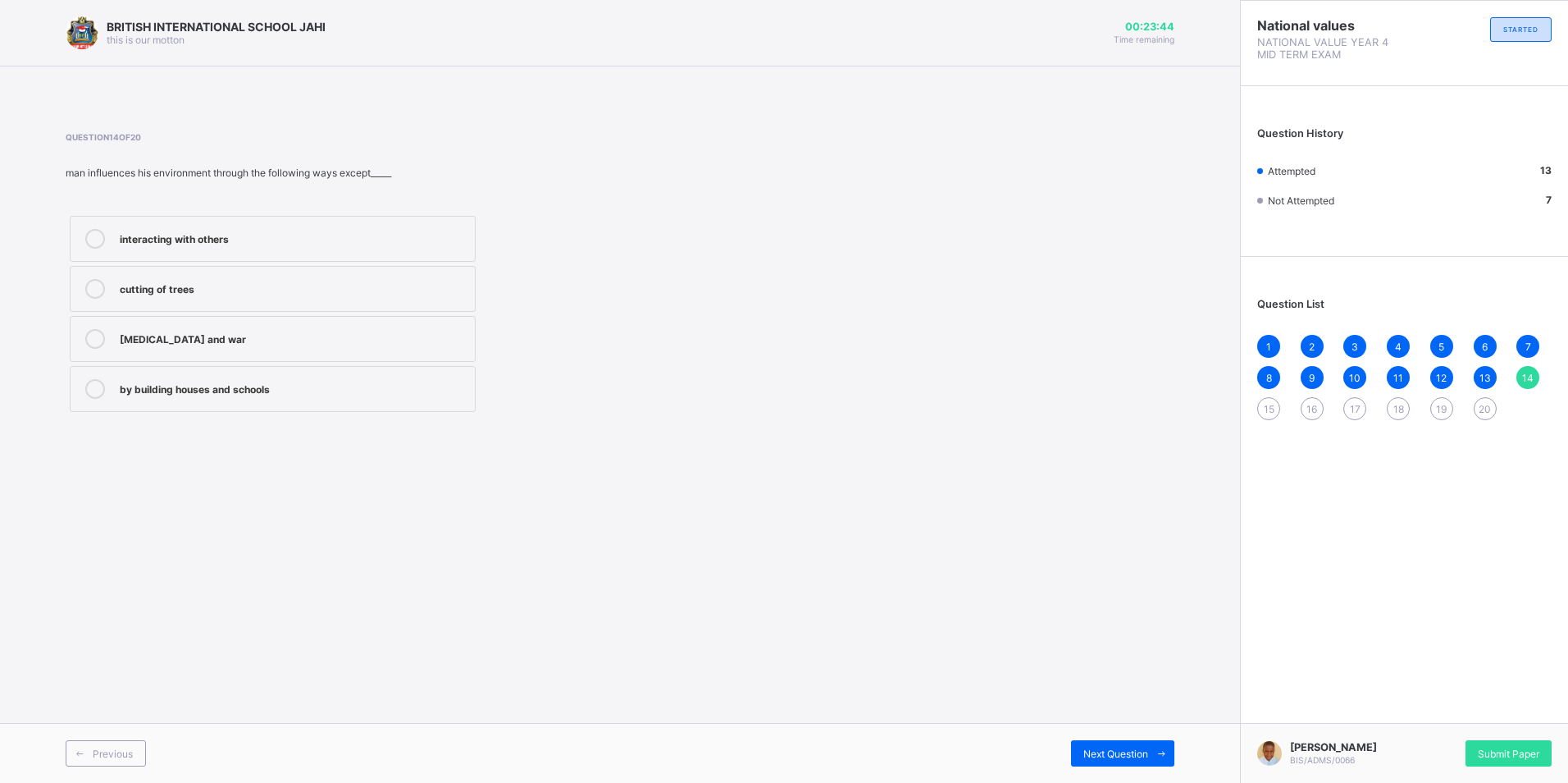
drag, startPoint x: 690, startPoint y: 385, endPoint x: 696, endPoint y: 328, distance: 57.3
click at [696, 328] on div "interacting with others cutting of trees [MEDICAL_DATA] and war by building hou…" at bounding box center [410, 313] width 690 height 204
drag, startPoint x: 748, startPoint y: 336, endPoint x: -3, endPoint y: 825, distance: 896.2
drag, startPoint x: -3, startPoint y: 825, endPoint x: 1033, endPoint y: 196, distance: 1212.0
drag, startPoint x: 1033, startPoint y: 196, endPoint x: 682, endPoint y: 441, distance: 428.0
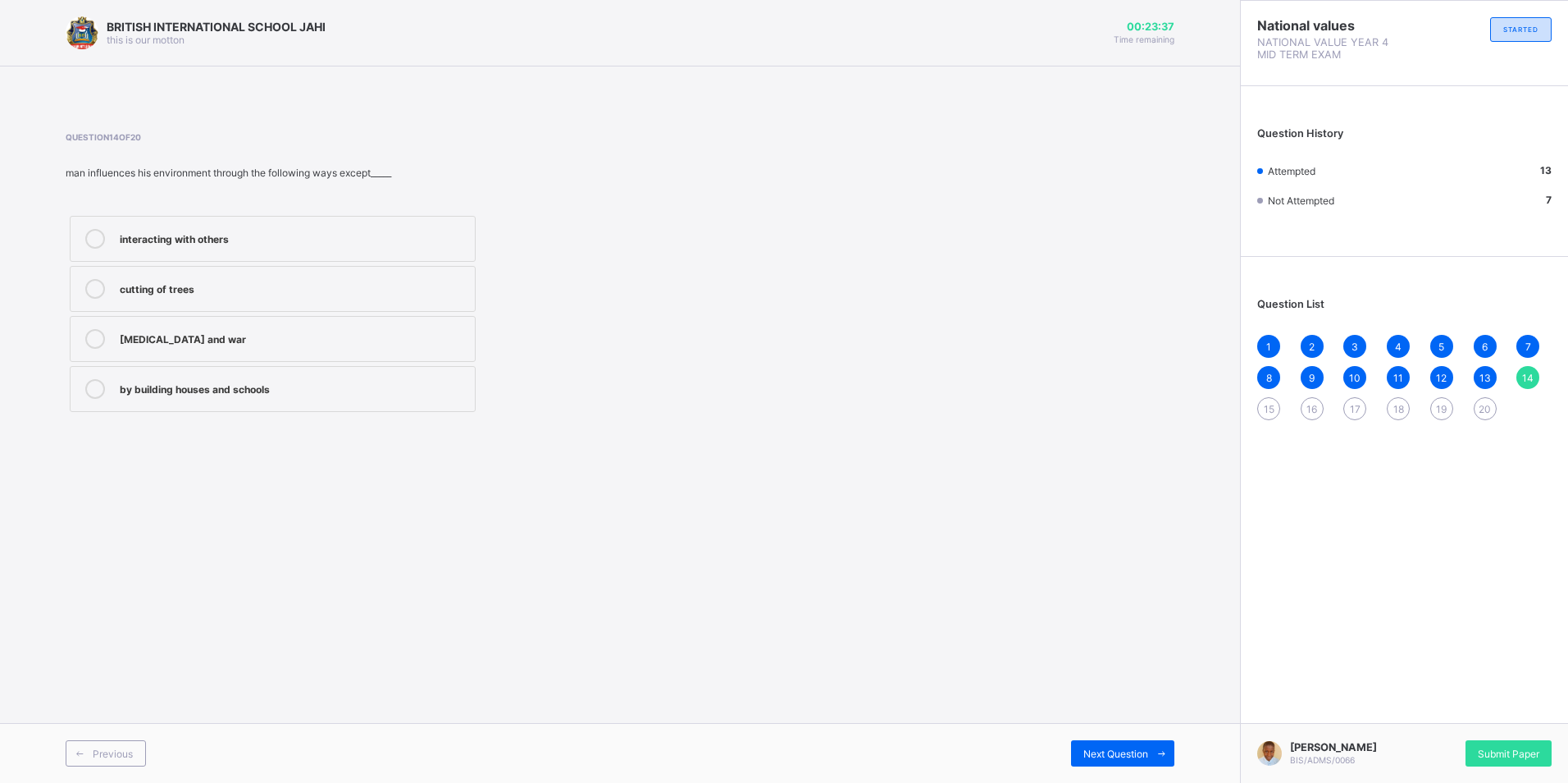
click at [682, 441] on div "BRITISH INTERNATIONAL SCHOOL JAHI this is our [PERSON_NAME] 00:23:37 Time remai…" at bounding box center [620, 391] width 1240 height 783
drag, startPoint x: 763, startPoint y: 295, endPoint x: 536, endPoint y: 678, distance: 445.2
drag, startPoint x: 571, startPoint y: 211, endPoint x: 1102, endPoint y: 156, distance: 533.8
drag, startPoint x: 1102, startPoint y: 156, endPoint x: 1183, endPoint y: 50, distance: 133.4
drag, startPoint x: 1183, startPoint y: 50, endPoint x: 1161, endPoint y: 159, distance: 111.2
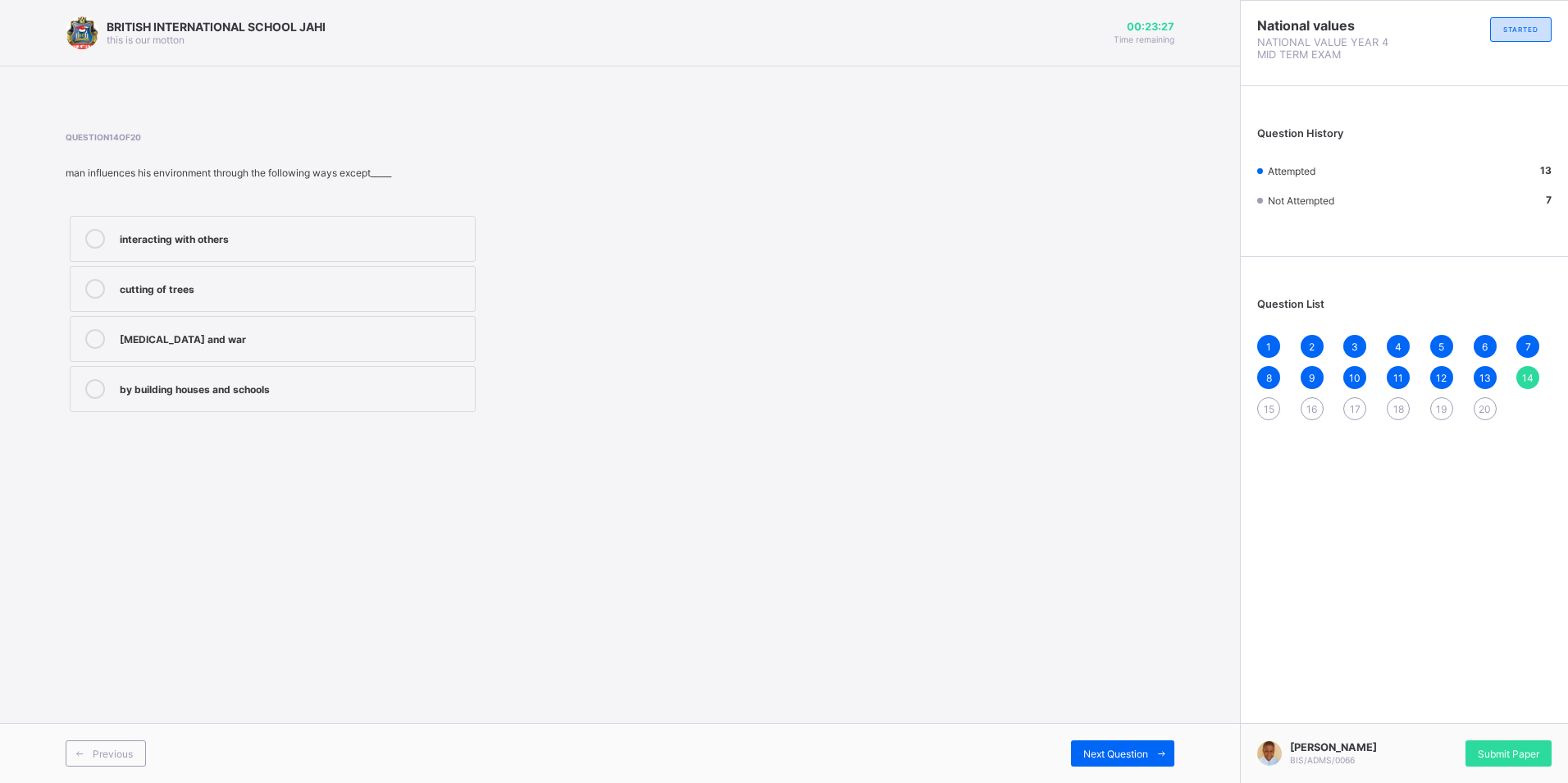
drag, startPoint x: 1161, startPoint y: 159, endPoint x: 1136, endPoint y: 129, distance: 39.1
drag, startPoint x: 1136, startPoint y: 129, endPoint x: 1127, endPoint y: 131, distance: 9.2
drag, startPoint x: 1127, startPoint y: 131, endPoint x: 1107, endPoint y: 149, distance: 26.9
click at [1107, 149] on div "Question 14 of 20 man influences his environment through the following ways exc…" at bounding box center [620, 274] width 1109 height 284
drag, startPoint x: 826, startPoint y: 177, endPoint x: 1108, endPoint y: 55, distance: 307.3
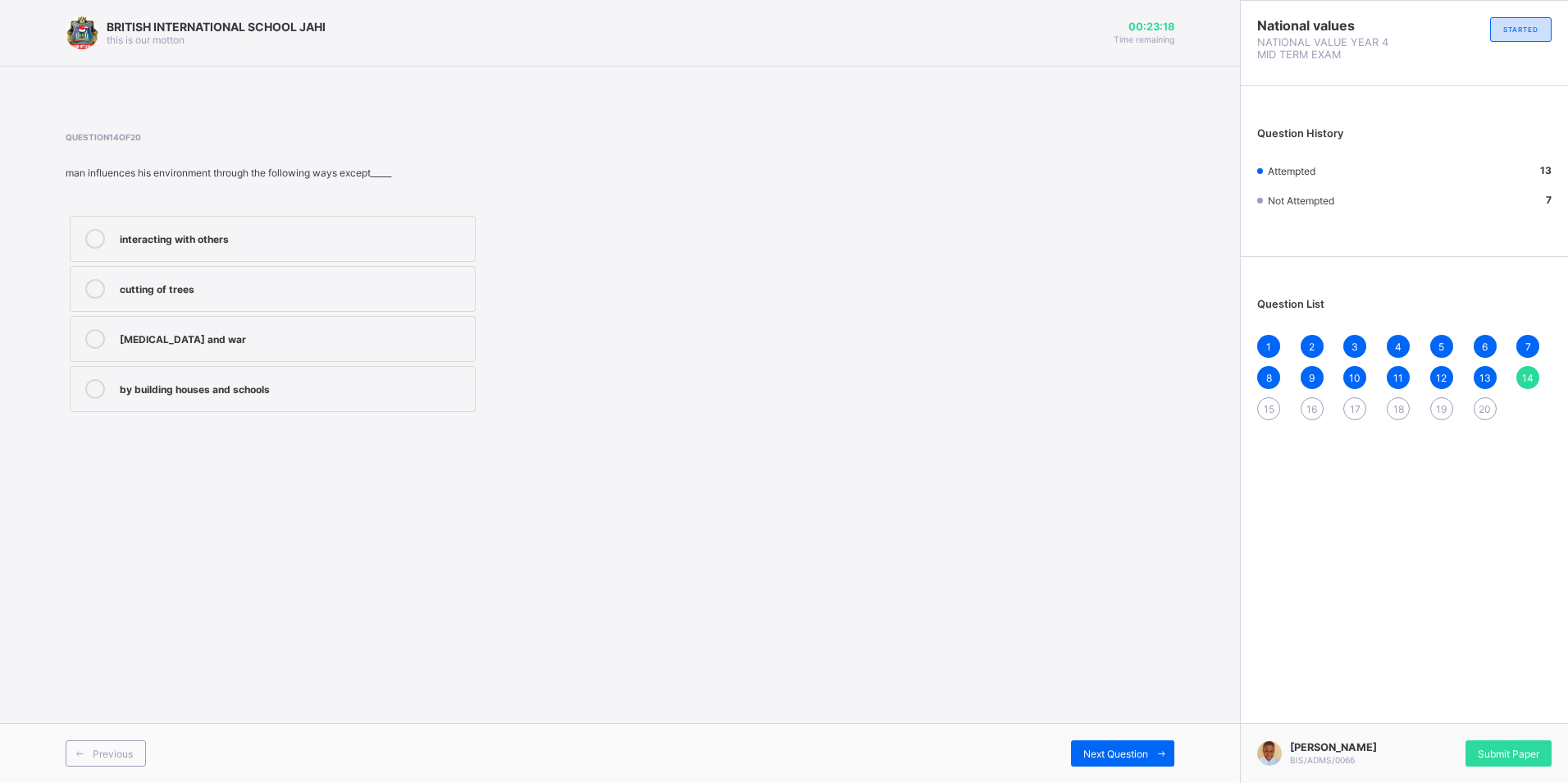
drag, startPoint x: 1027, startPoint y: 157, endPoint x: 836, endPoint y: 191, distance: 194.0
drag, startPoint x: 836, startPoint y: 191, endPoint x: 175, endPoint y: 176, distance: 661.2
click at [175, 176] on div "man influences his environment through the following ways except_____" at bounding box center [410, 172] width 690 height 13
drag, startPoint x: 175, startPoint y: 176, endPoint x: 508, endPoint y: 243, distance: 339.7
click at [508, 243] on div "interacting with others cutting of trees [MEDICAL_DATA] and war by building hou…" at bounding box center [410, 313] width 690 height 204
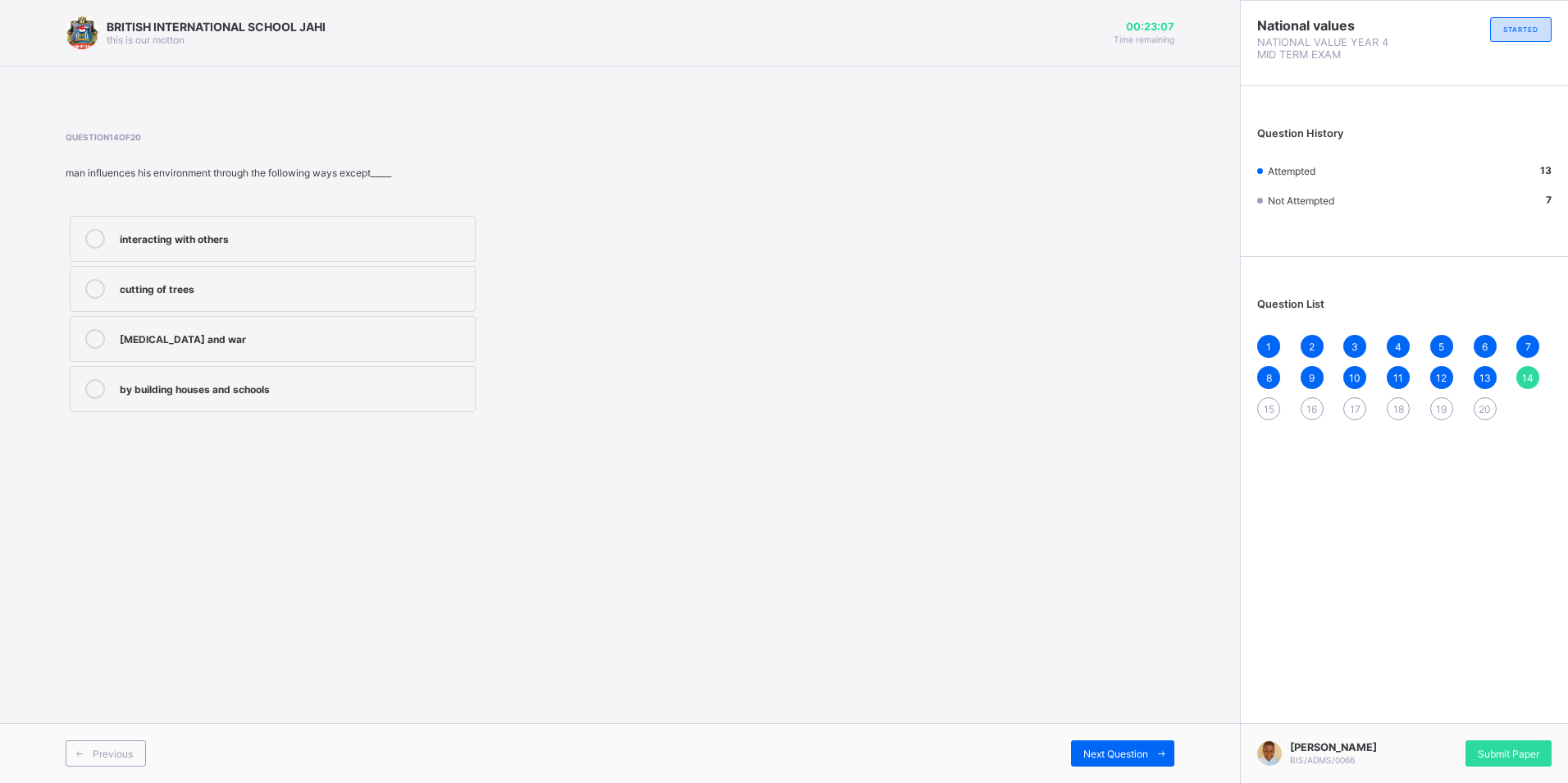
click at [292, 209] on div "Question 14 of 20 man influences his environment through the following ways exc…" at bounding box center [410, 274] width 690 height 284
click at [268, 233] on label "interacting with others" at bounding box center [273, 238] width 406 height 46
click at [1147, 727] on div "Previous Next Question" at bounding box center [620, 752] width 1240 height 60
click at [1123, 758] on span "Next Question" at bounding box center [1115, 754] width 65 height 13
click at [256, 273] on label "Social environment" at bounding box center [273, 289] width 406 height 46
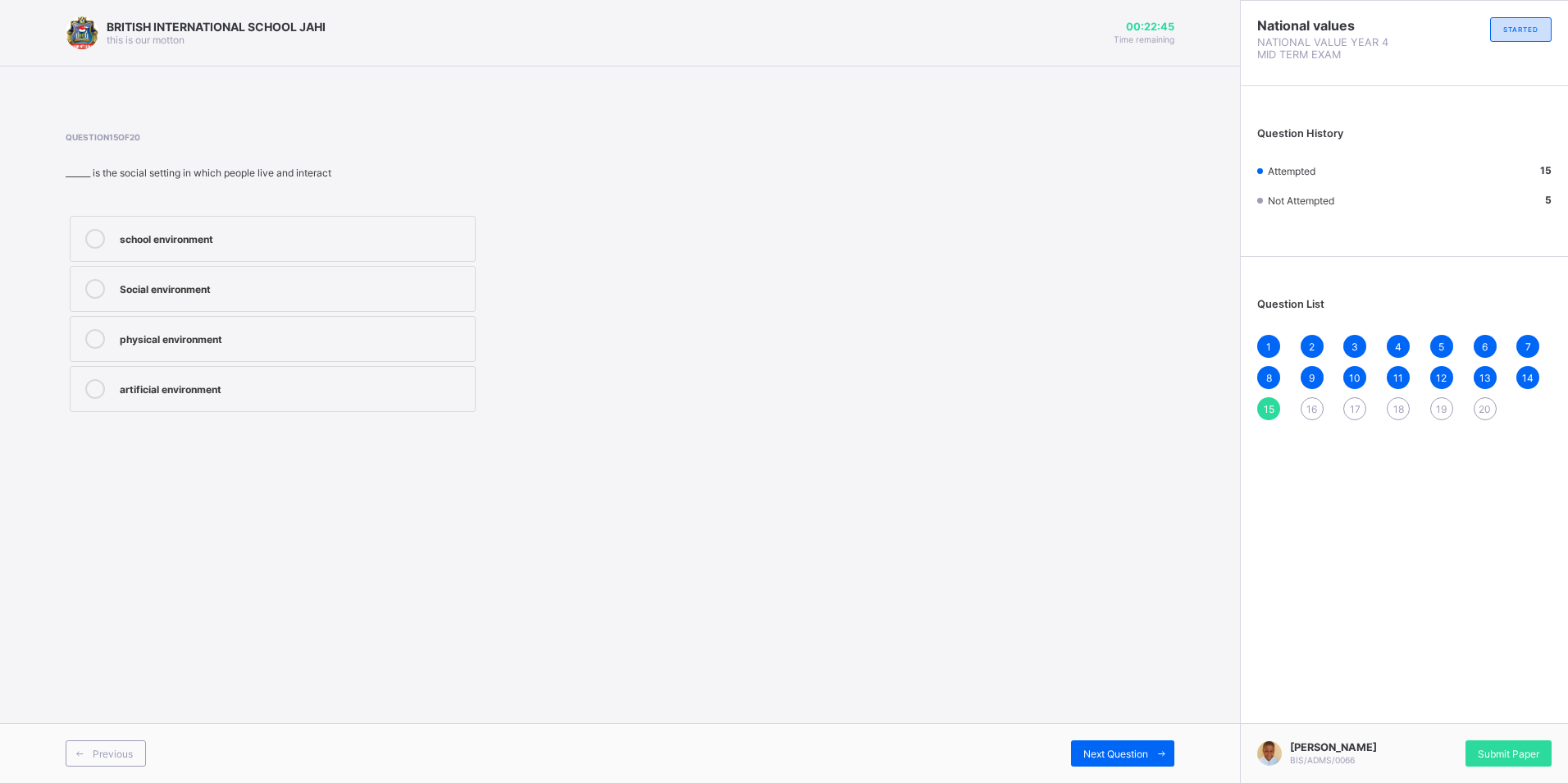
click at [1310, 390] on div "1 2 3 4 5 6 7 8 9 10 11 12 13 14 15 16 17 18 19 20" at bounding box center [1404, 378] width 294 height 86
click at [1311, 397] on div "16" at bounding box center [1312, 408] width 23 height 23
click at [295, 244] on div "River" at bounding box center [294, 238] width 347 height 17
click at [294, 342] on div "Religious places" at bounding box center [294, 337] width 347 height 17
click at [1350, 411] on span "17" at bounding box center [1355, 409] width 11 height 13
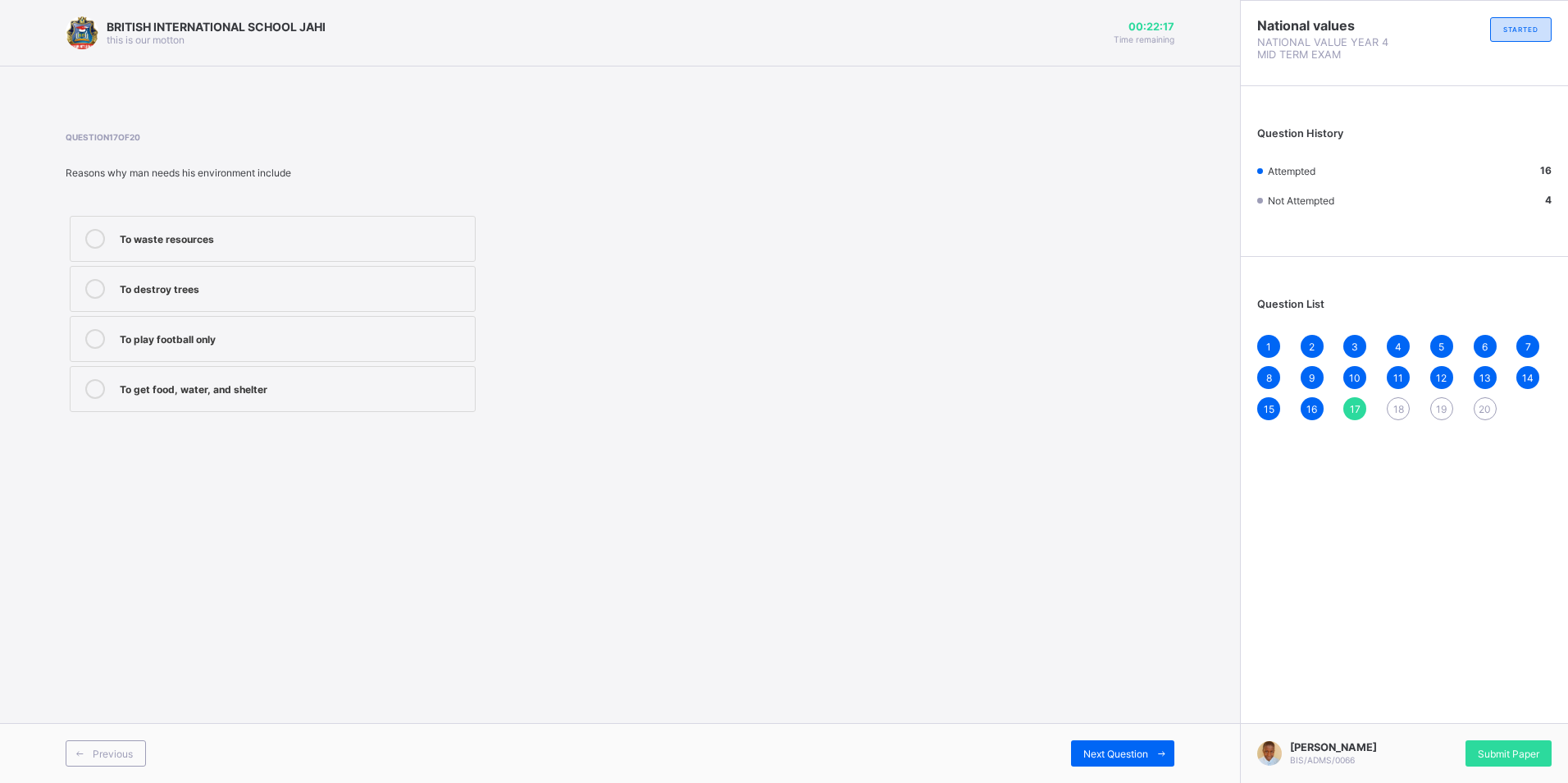
click at [894, 359] on div "Question 17 of 20 Reasons why man needs his environment include To waste resour…" at bounding box center [620, 274] width 1109 height 284
click at [451, 365] on div "To waste resources To destroy trees To play football only To get food, water, a…" at bounding box center [273, 313] width 414 height 204
click at [461, 364] on div "To waste resources To destroy trees To play football only To get food, water, a…" at bounding box center [273, 313] width 414 height 204
click at [448, 377] on label "To get food, water, and shelter" at bounding box center [273, 389] width 406 height 46
drag, startPoint x: 1406, startPoint y: 408, endPoint x: 1396, endPoint y: 423, distance: 18.0
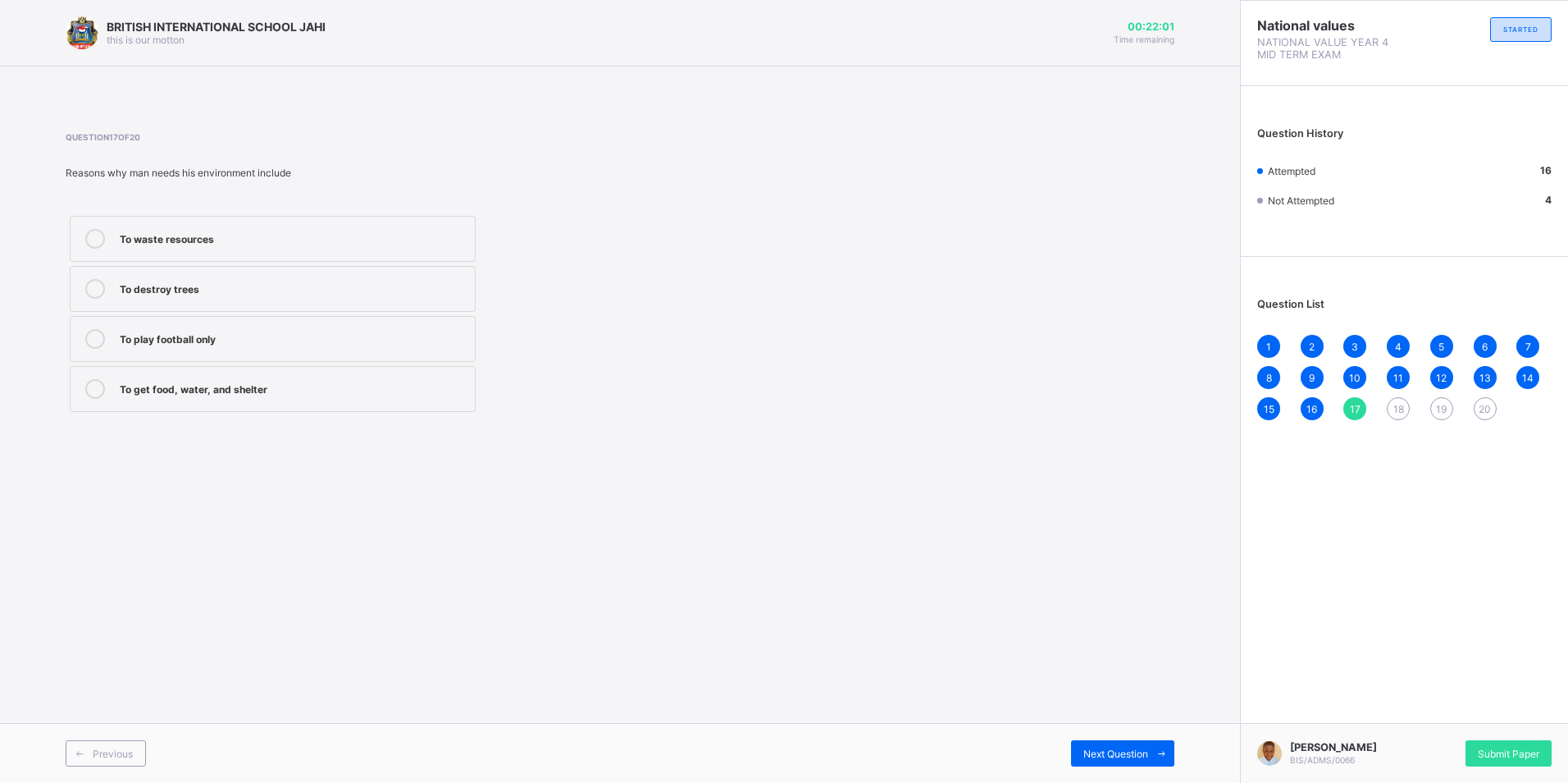
click at [1406, 412] on div "18" at bounding box center [1398, 408] width 23 height 23
click at [339, 312] on div "Tree, religious place, and [GEOGRAPHIC_DATA], mountains, valleys, ocean, and fo…" at bounding box center [273, 313] width 414 height 204
drag, startPoint x: 320, startPoint y: 191, endPoint x: 308, endPoint y: 264, distance: 74.0
click at [308, 245] on div "Question 18 of 20 Which of these, are example of the social environment Tree, r…" at bounding box center [410, 274] width 690 height 284
click at [303, 288] on div "river, mountains, valleys, ocean, and forest" at bounding box center [294, 287] width 347 height 17
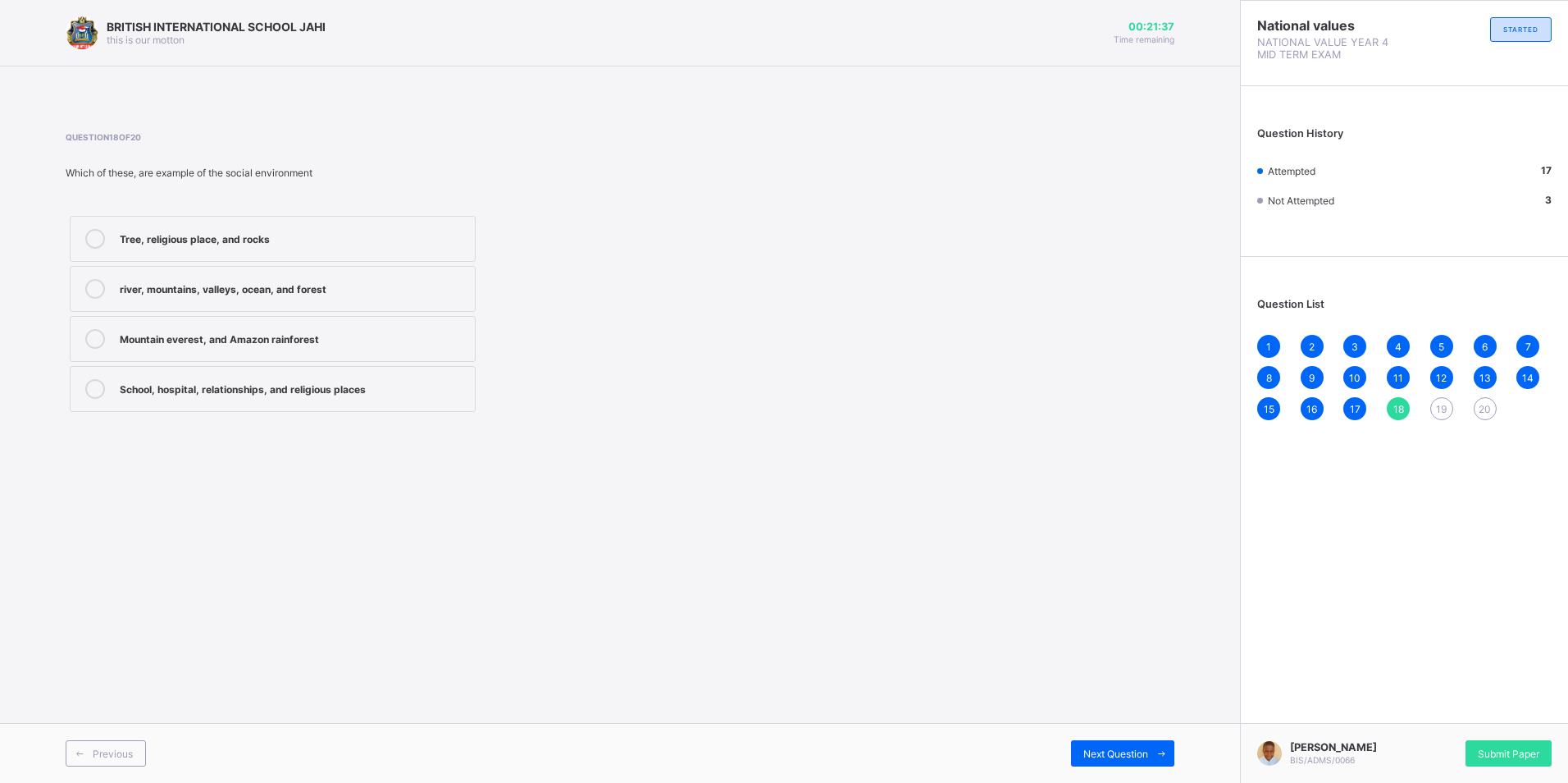
click at [1437, 406] on span "19" at bounding box center [1441, 409] width 11 height 13
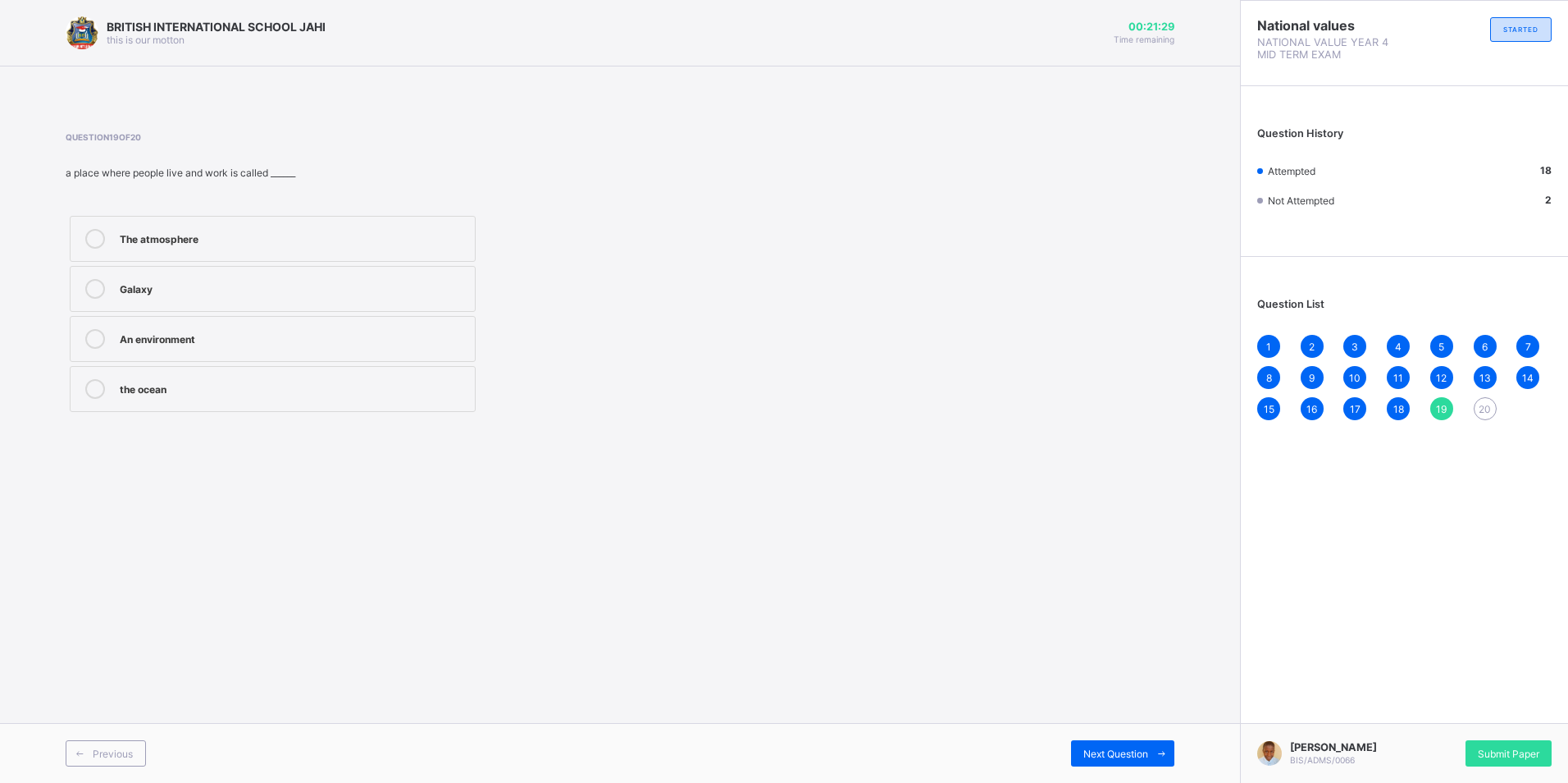
click at [361, 346] on div "An environment" at bounding box center [294, 338] width 347 height 19
click at [1480, 406] on div "20" at bounding box center [1485, 408] width 23 height 23
click at [331, 316] on label "social studies" at bounding box center [273, 338] width 406 height 46
click at [1512, 740] on div "Submit Paper" at bounding box center [1508, 753] width 86 height 26
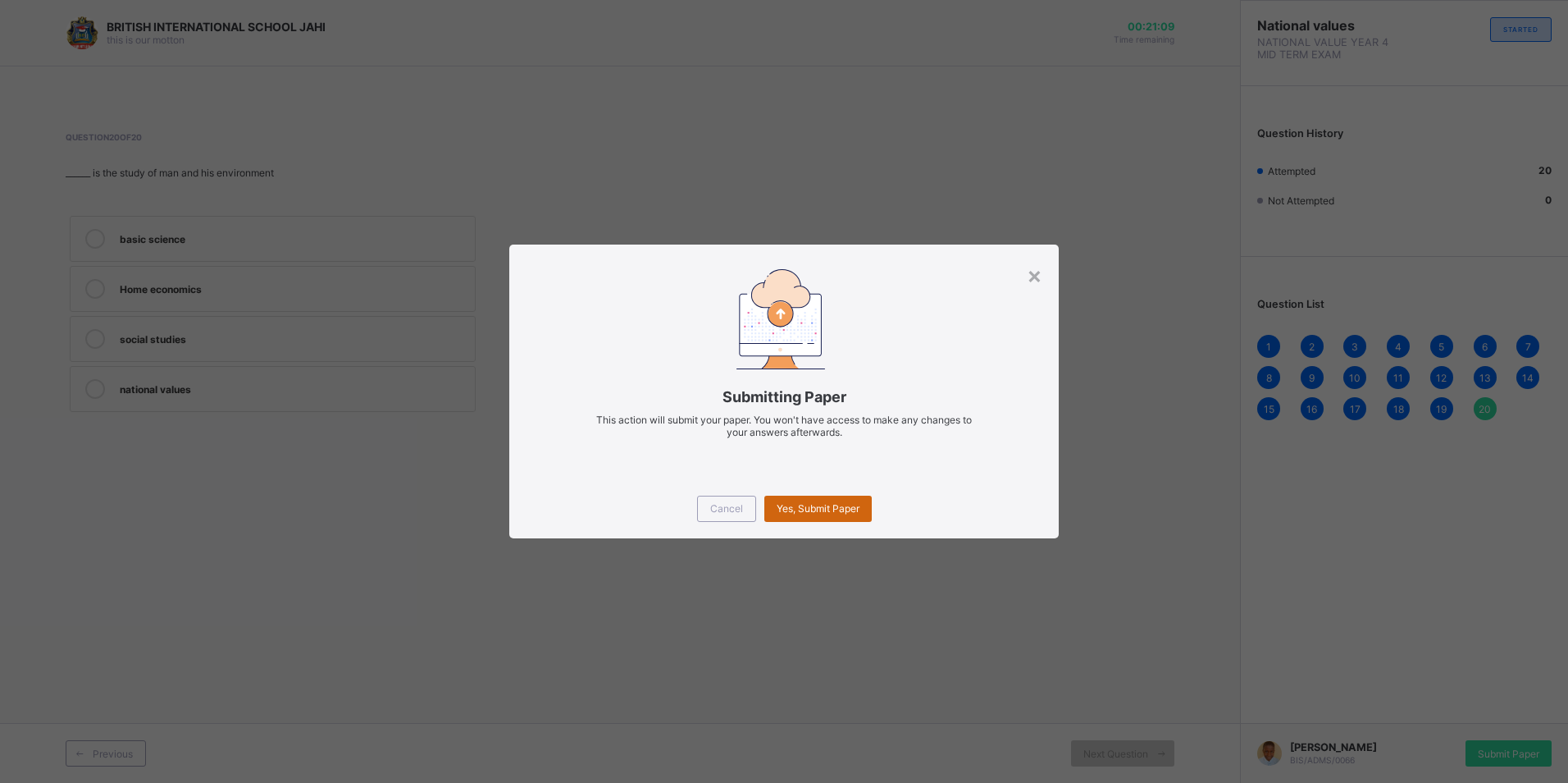
click at [805, 509] on span "Yes, Submit Paper" at bounding box center [818, 508] width 83 height 13
click at [1030, 270] on div "×" at bounding box center [1034, 274] width 16 height 28
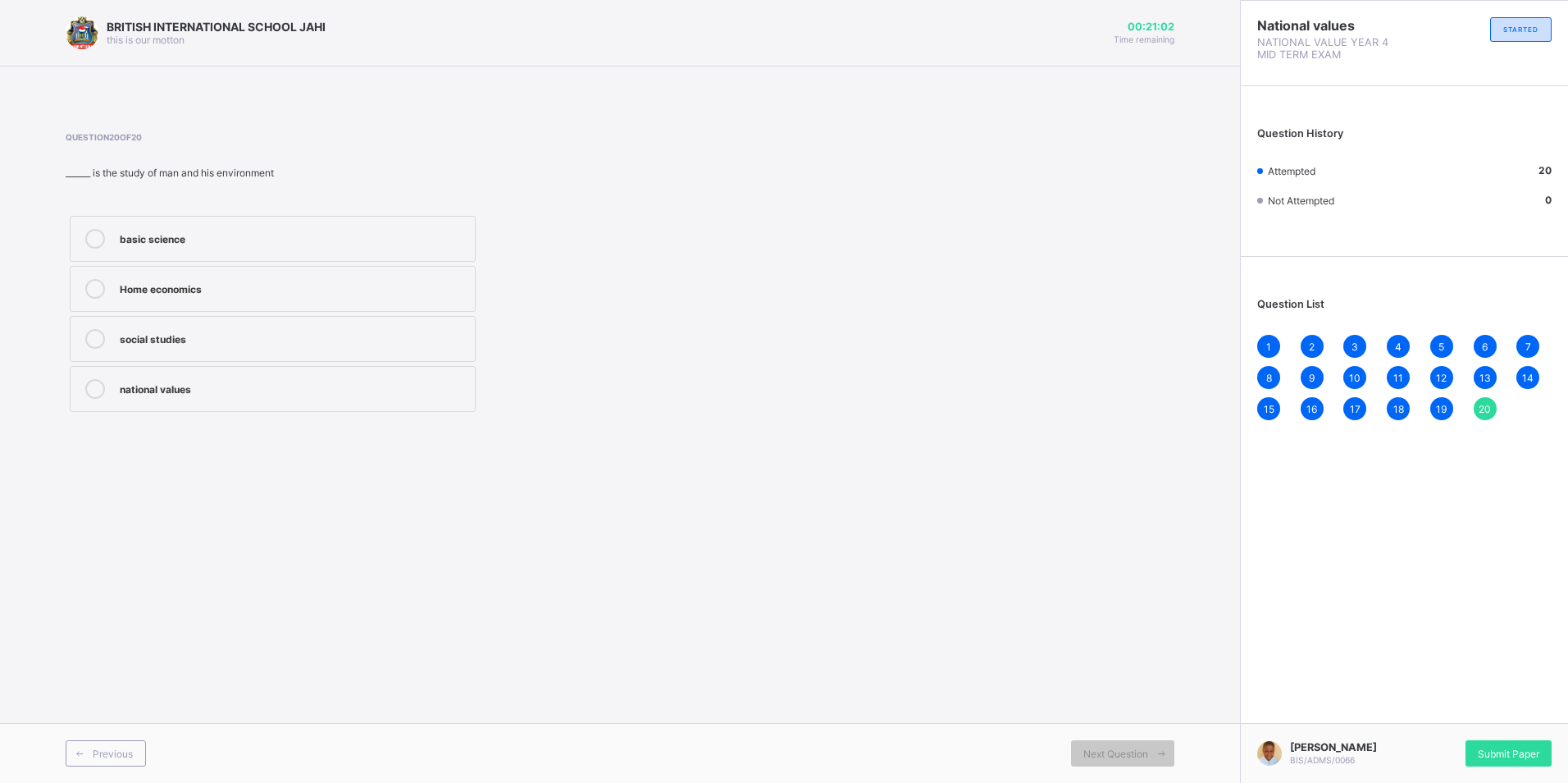
click at [1264, 329] on div "Question List 1 2 3 4 5 6 7 8 9 10 11 12 13 14 15 16 17 18 19 20" at bounding box center [1404, 351] width 327 height 171
click at [1266, 337] on div "1" at bounding box center [1268, 346] width 23 height 23
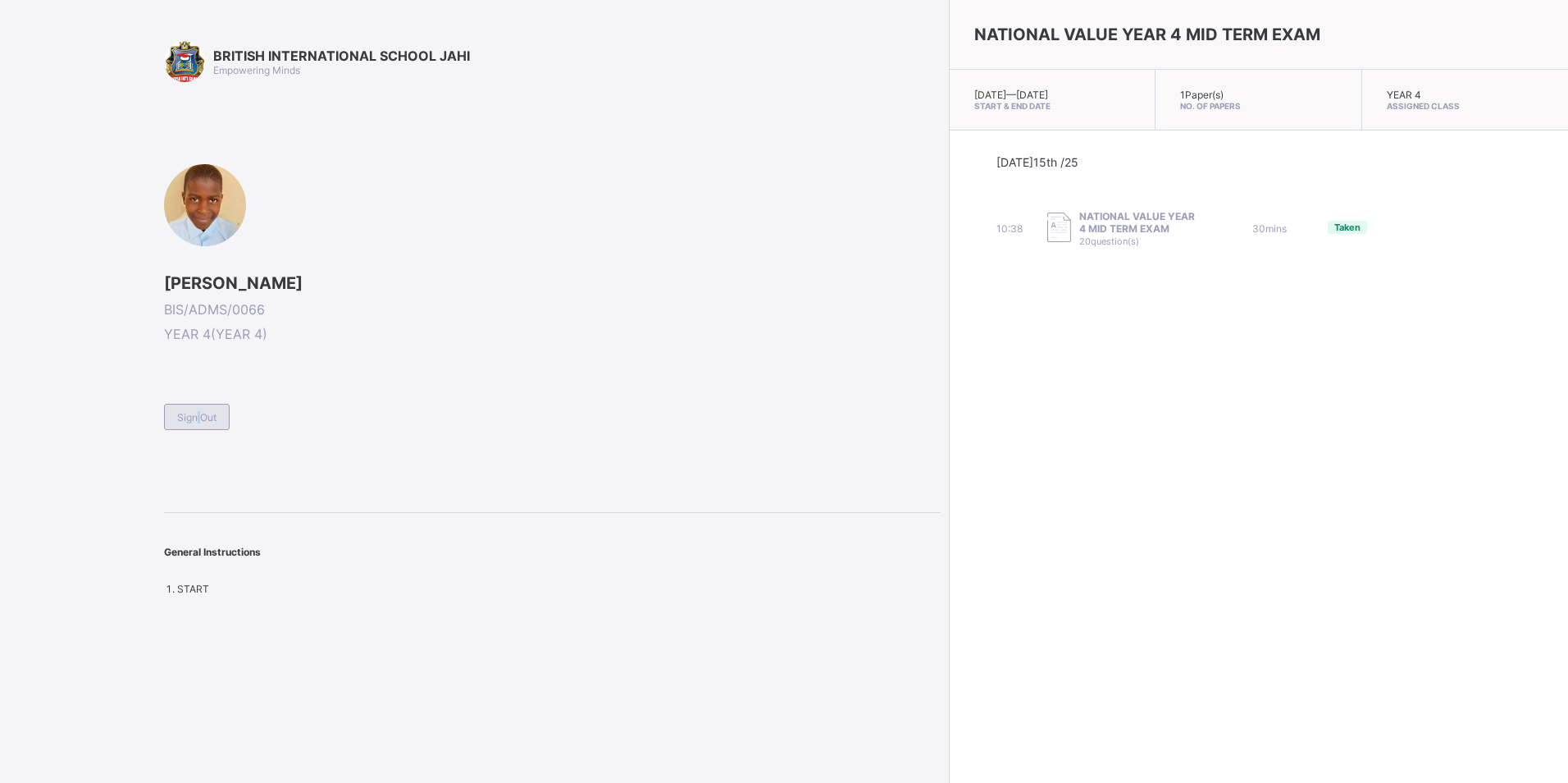
click at [199, 415] on span "Sign Out" at bounding box center [196, 417] width 39 height 13
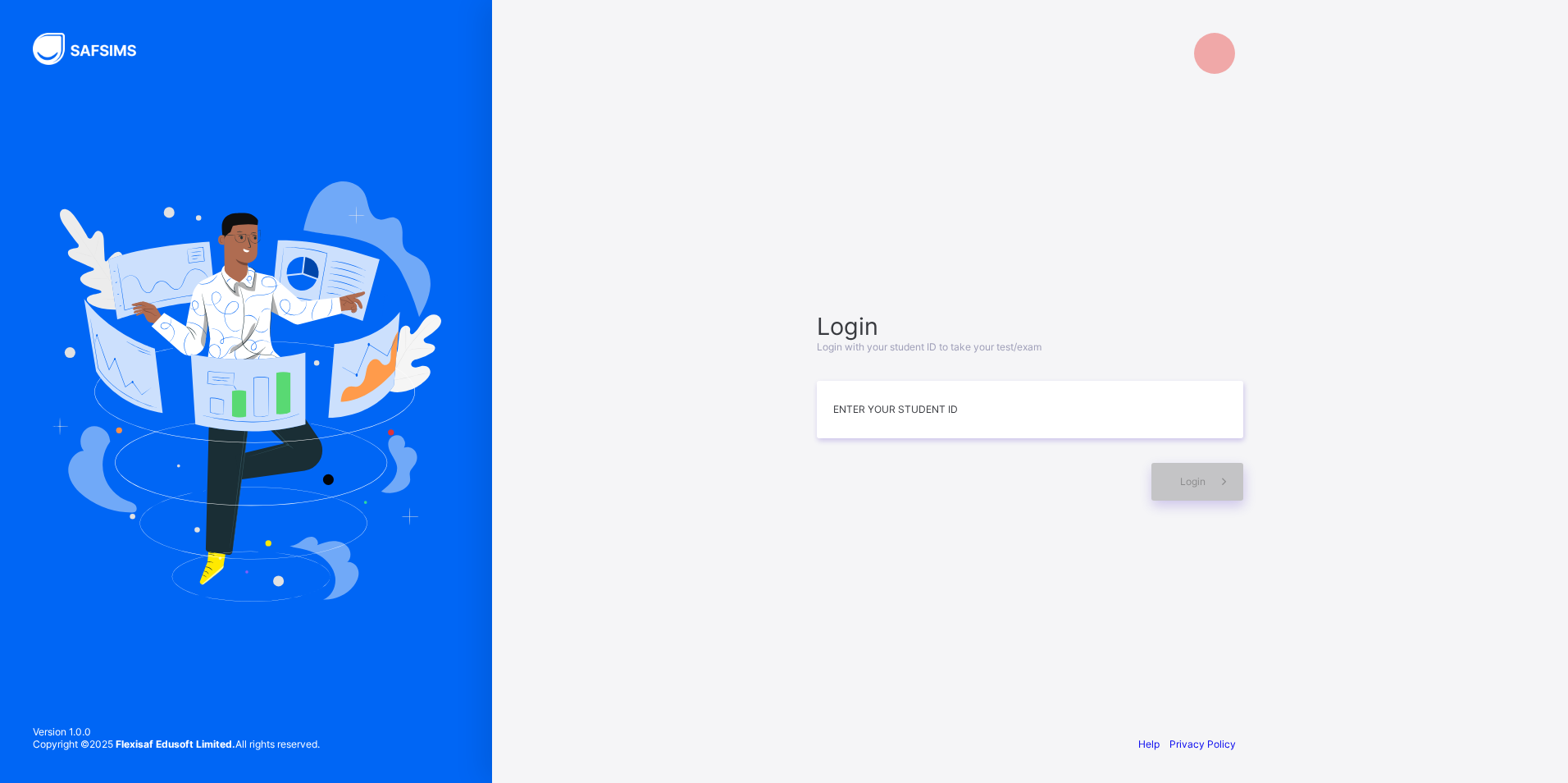
click at [1223, 49] on div at bounding box center [1214, 53] width 41 height 41
click at [1237, 49] on div at bounding box center [1218, 53] width 49 height 41
click at [1227, 53] on div at bounding box center [1214, 53] width 41 height 41
click at [1222, 48] on div at bounding box center [1214, 53] width 41 height 41
drag, startPoint x: 1195, startPoint y: 52, endPoint x: 1193, endPoint y: 64, distance: 12.2
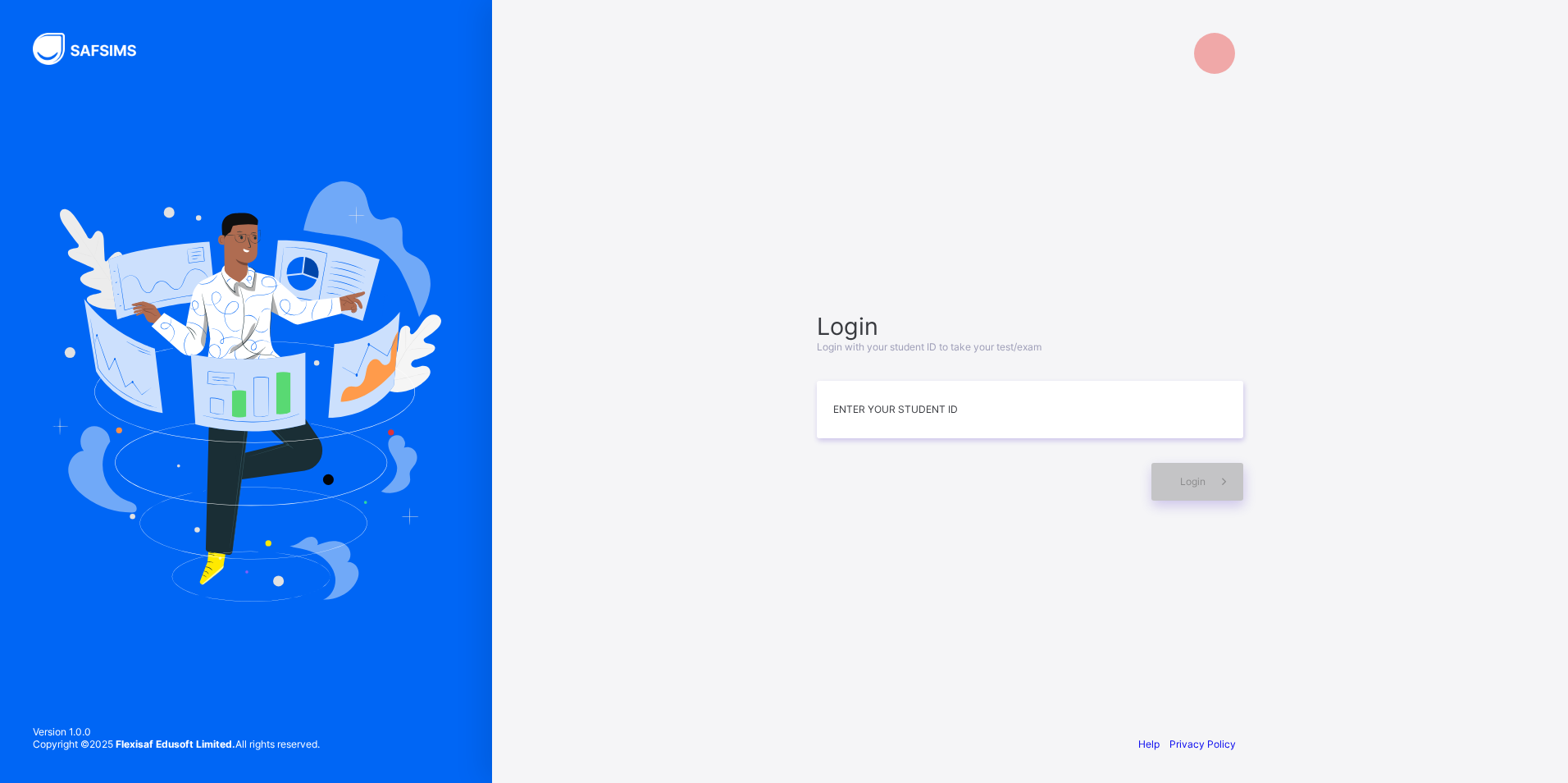
click at [1193, 64] on div at bounding box center [1029, 53] width 459 height 107
